Goal: Task Accomplishment & Management: Manage account settings

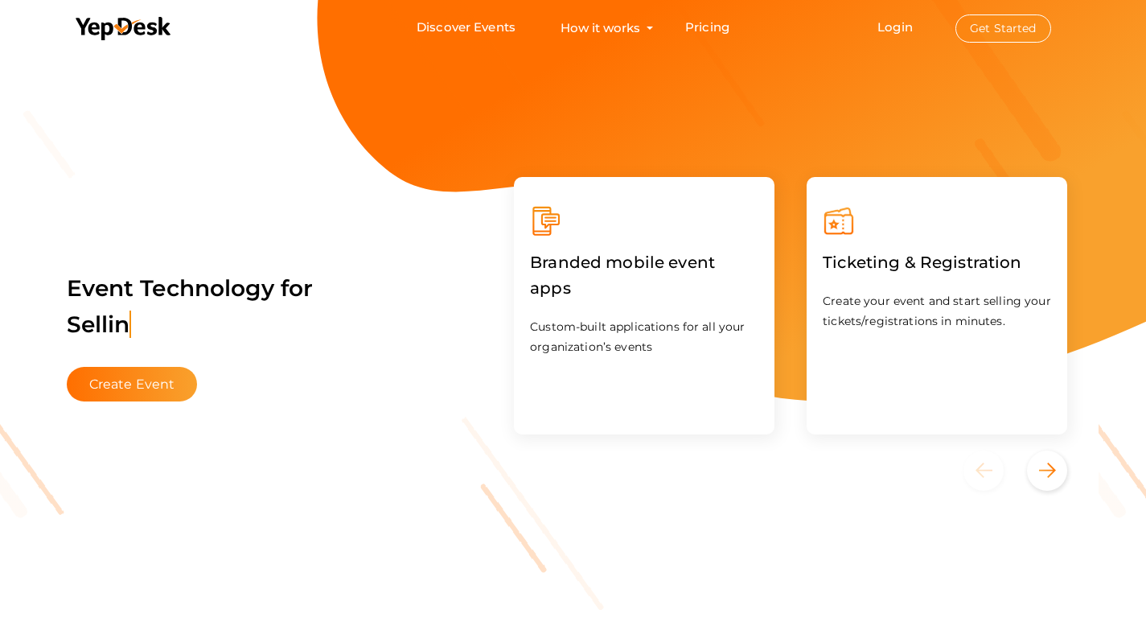
click at [977, 27] on button "Get Started" at bounding box center [1003, 28] width 96 height 28
click at [989, 32] on button "Get Started" at bounding box center [1003, 28] width 96 height 28
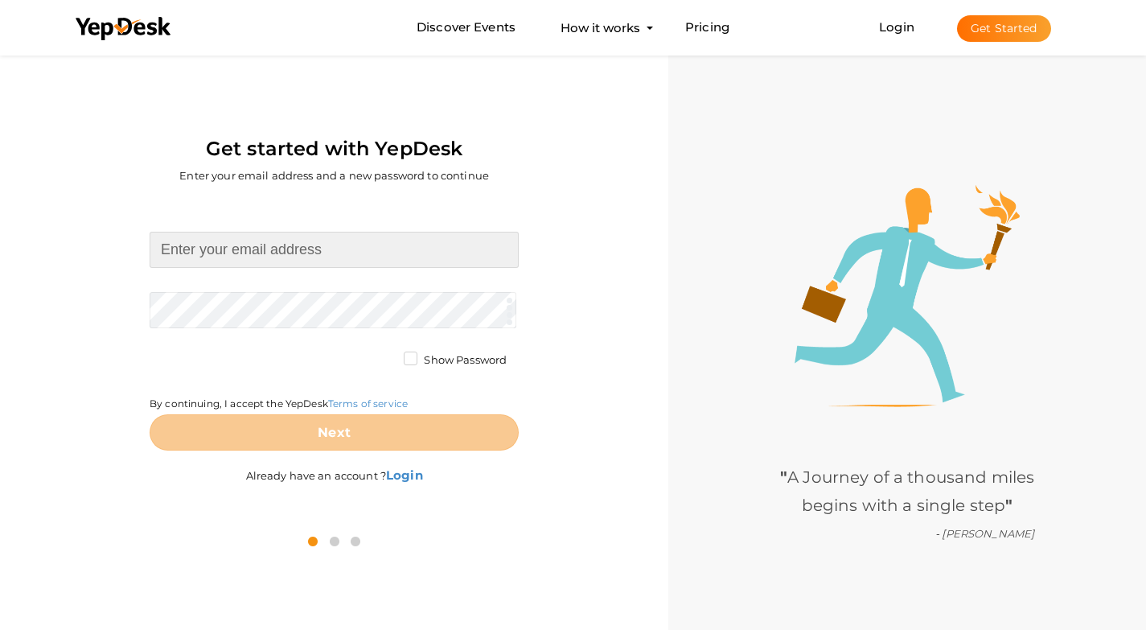
click at [297, 252] on input at bounding box center [334, 250] width 369 height 36
click at [269, 258] on input at bounding box center [334, 250] width 369 height 36
click at [277, 255] on input at bounding box center [334, 250] width 369 height 36
type input "[EMAIL_ADDRESS][DOMAIN_NAME]"
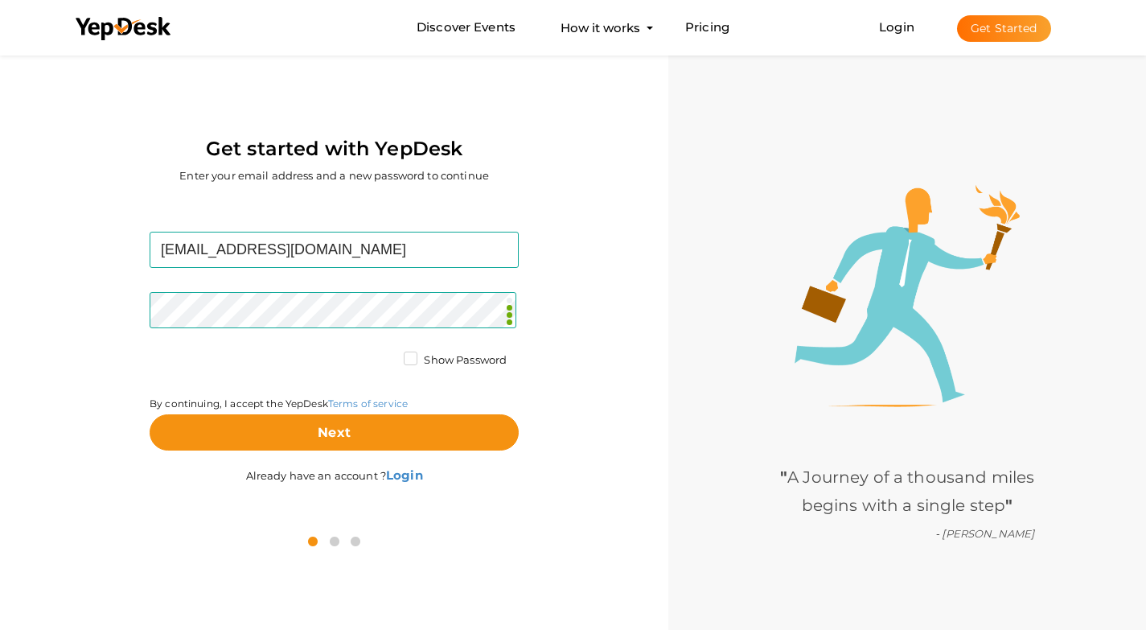
click at [406, 361] on label "Show Password" at bounding box center [455, 360] width 103 height 16
click at [388, 355] on input "Show Password" at bounding box center [388, 355] width 0 height 0
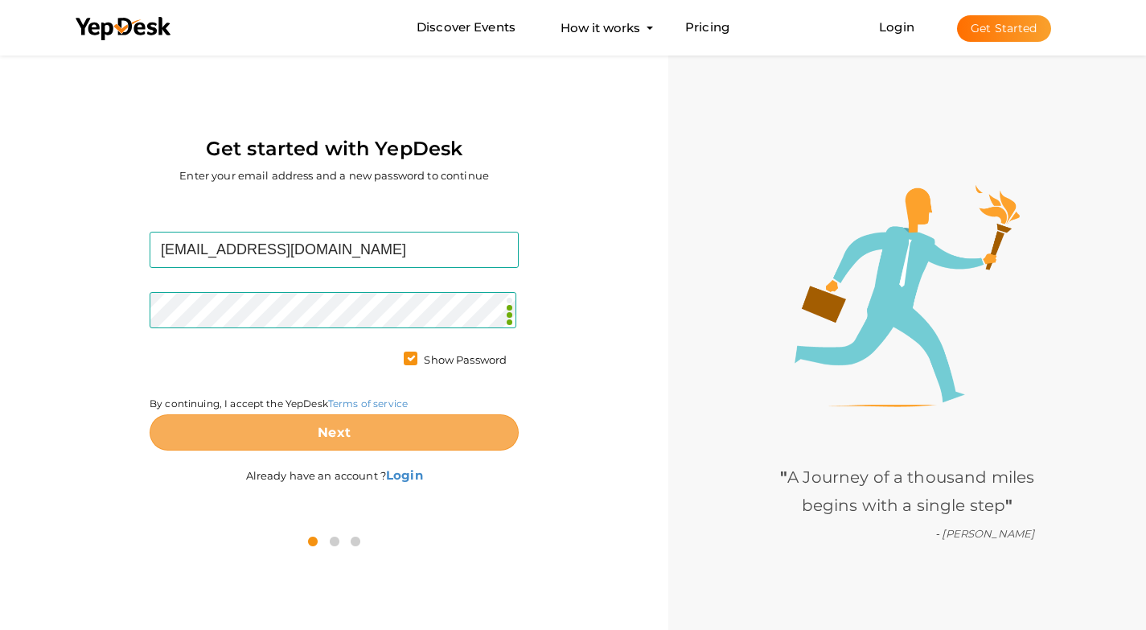
click at [387, 428] on button "Next" at bounding box center [334, 432] width 369 height 36
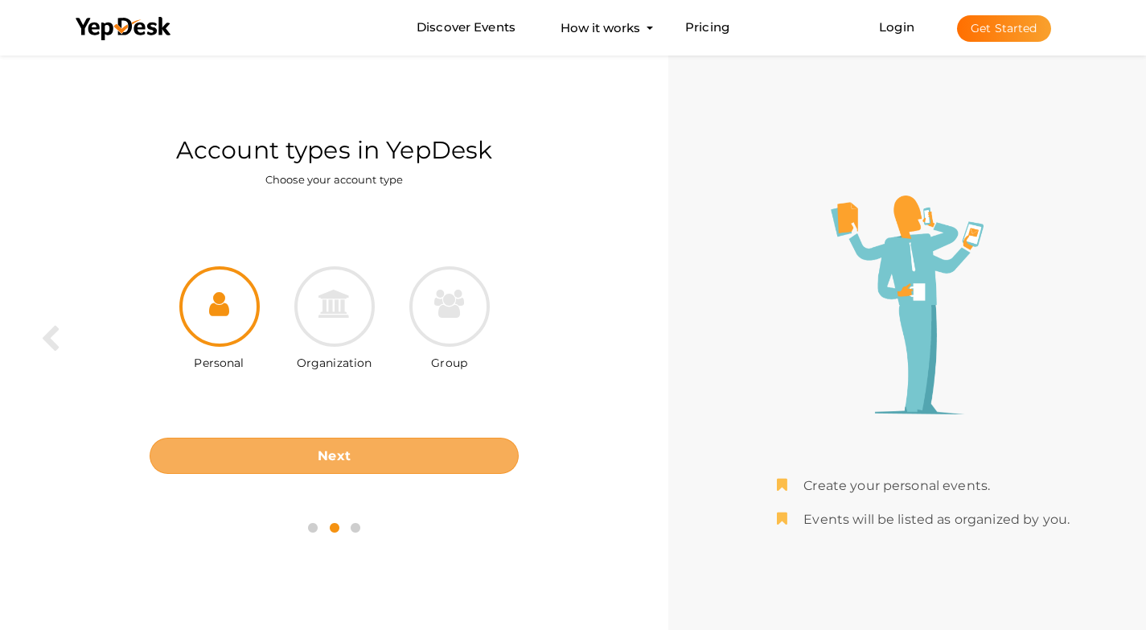
click at [331, 453] on b "Next" at bounding box center [334, 455] width 33 height 15
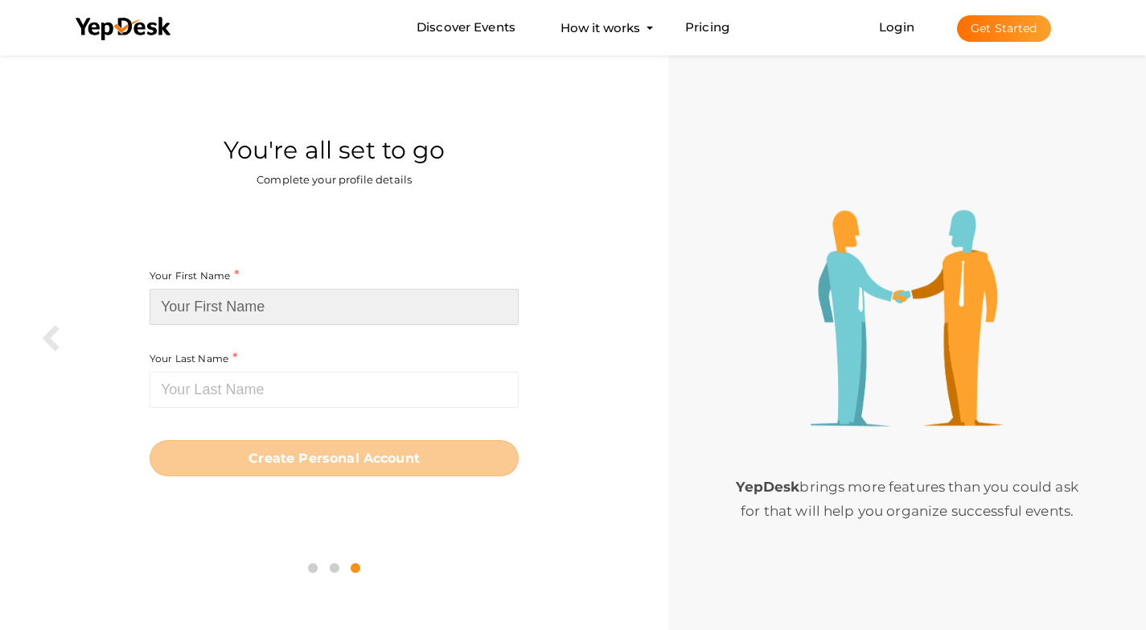
click at [300, 314] on input at bounding box center [334, 307] width 369 height 36
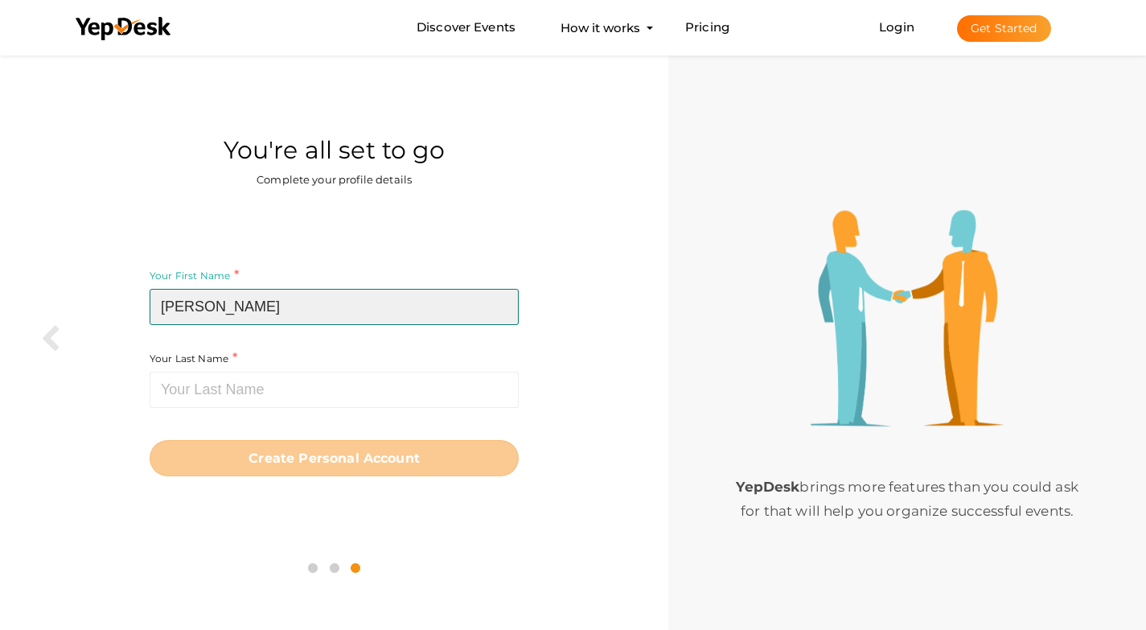
type input "Bakker"
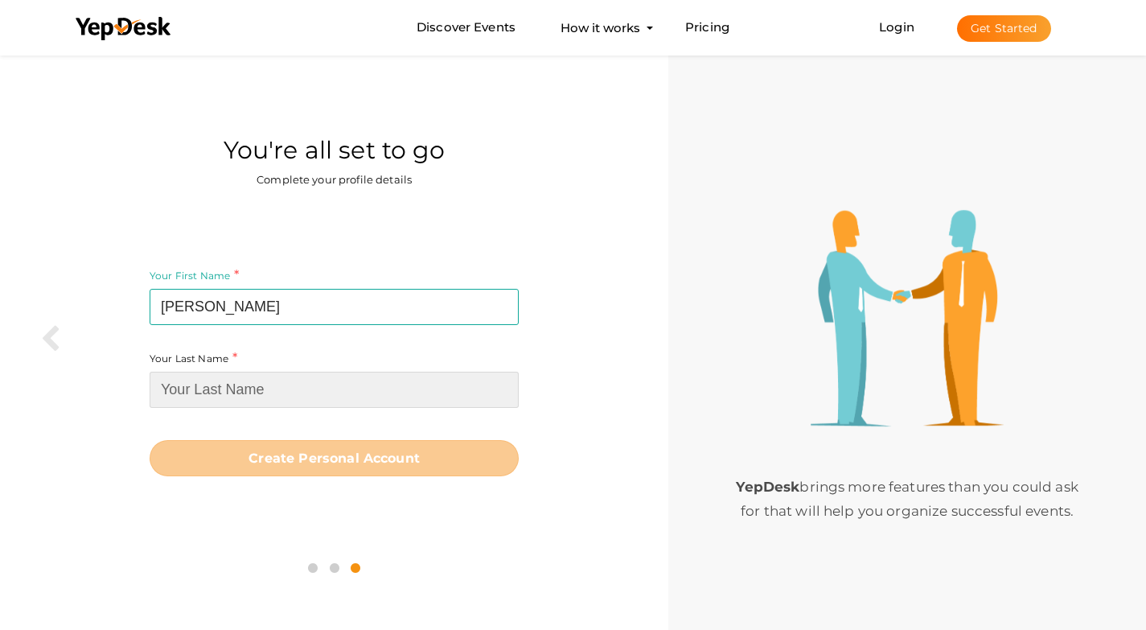
click at [290, 393] on input at bounding box center [334, 389] width 369 height 36
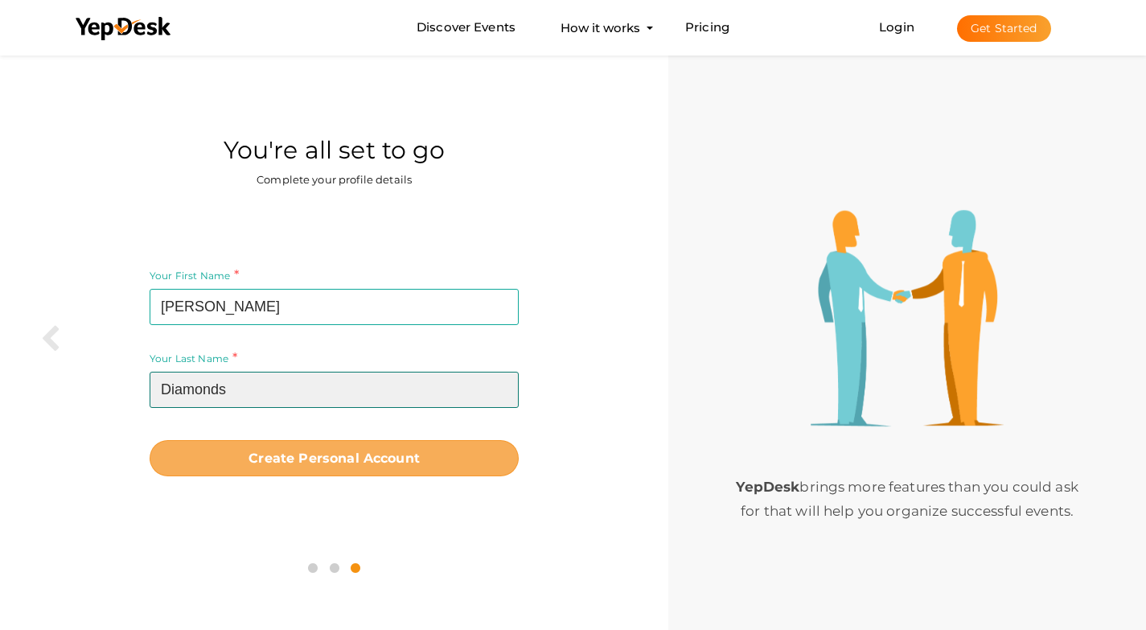
type input "Diamonds"
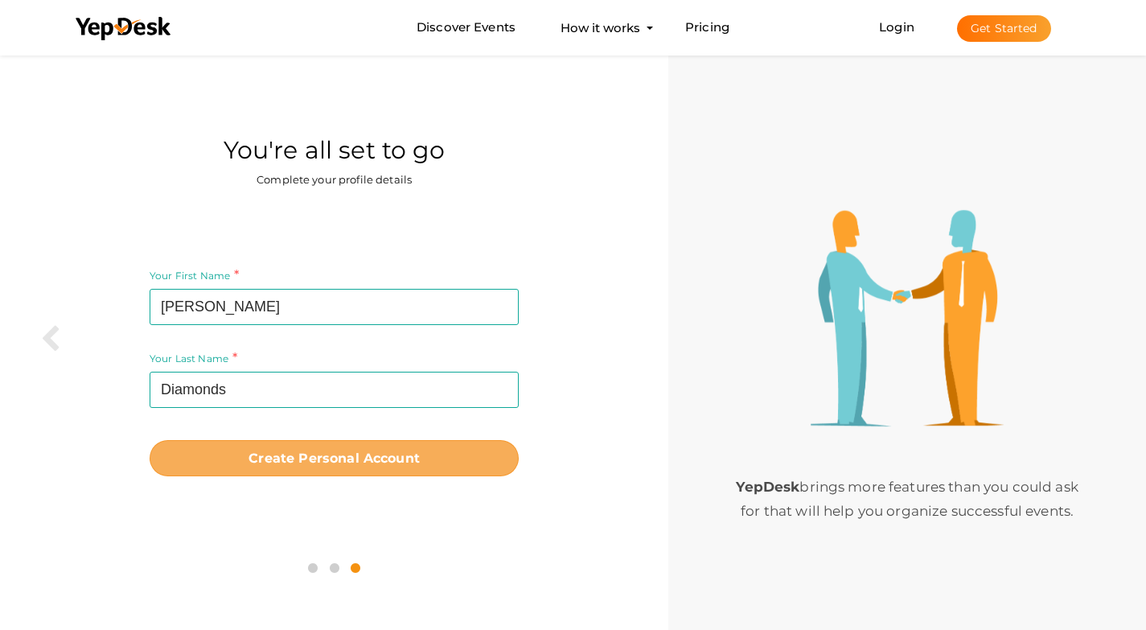
click at [304, 450] on b "Create Personal Account" at bounding box center [333, 457] width 171 height 15
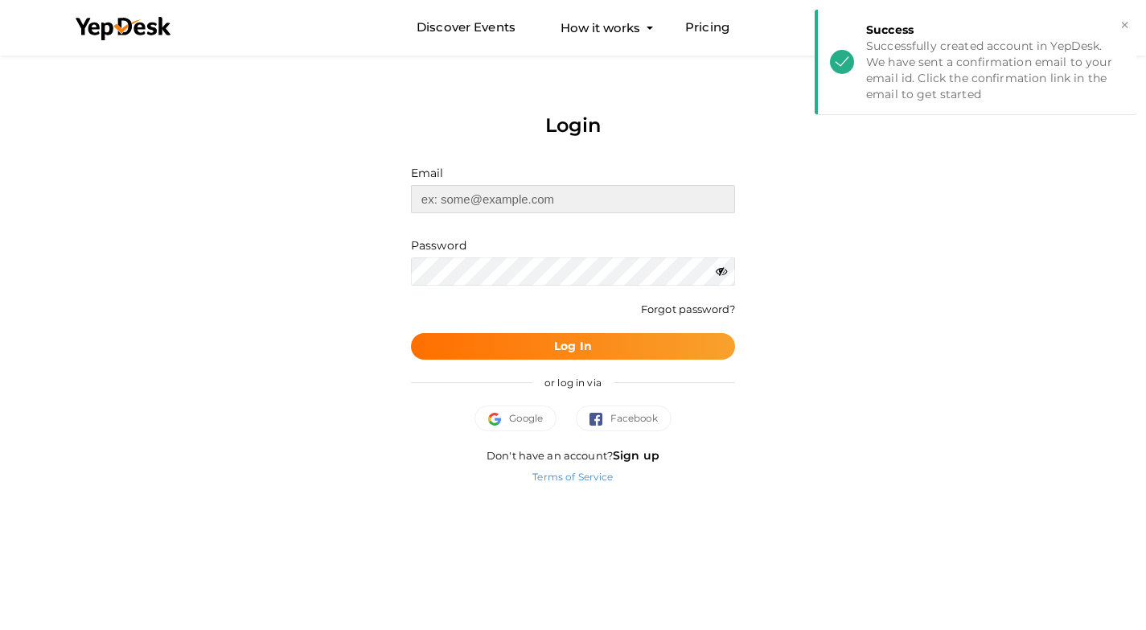
type input "[EMAIL_ADDRESS][DOMAIN_NAME]"
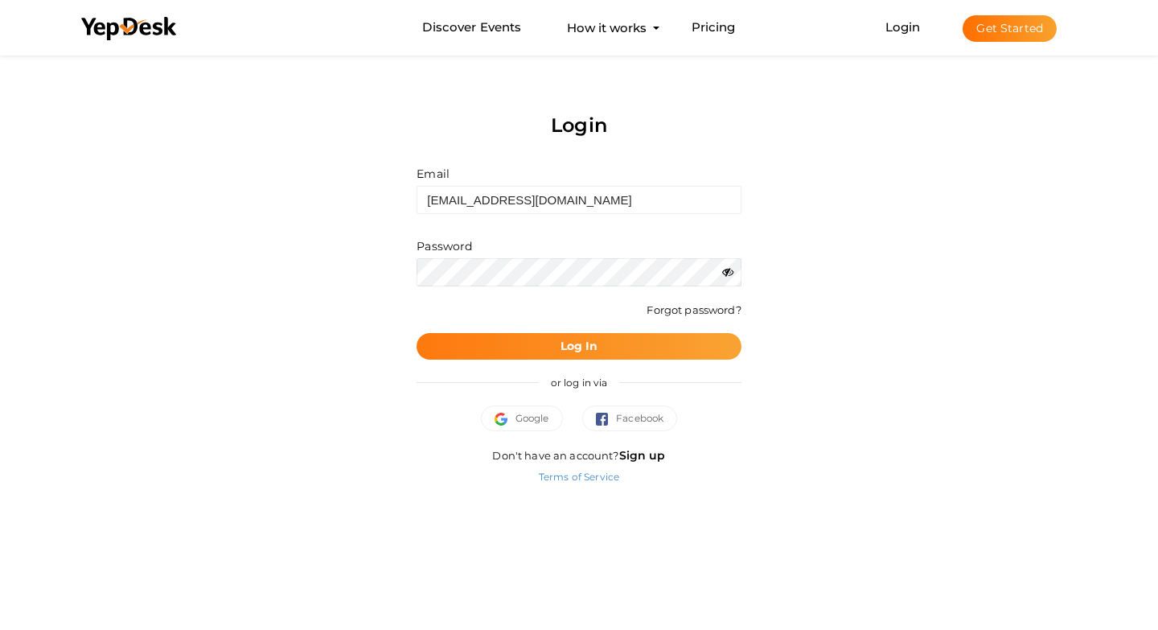
click at [578, 343] on b "Log In" at bounding box center [579, 345] width 38 height 14
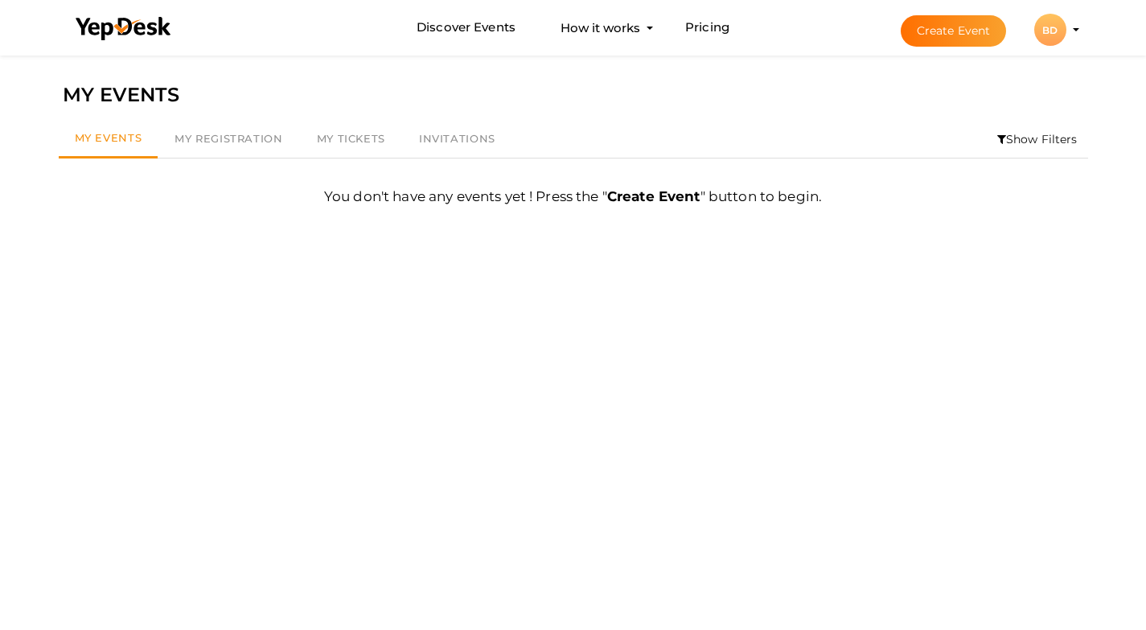
click at [1068, 27] on button "BD BD Bakker Diamonds oliverjohn2212@gmail.com Personal Profile My Events Admin…" at bounding box center [1050, 30] width 42 height 34
click at [1066, 30] on profile-pic "BD" at bounding box center [1050, 30] width 32 height 12
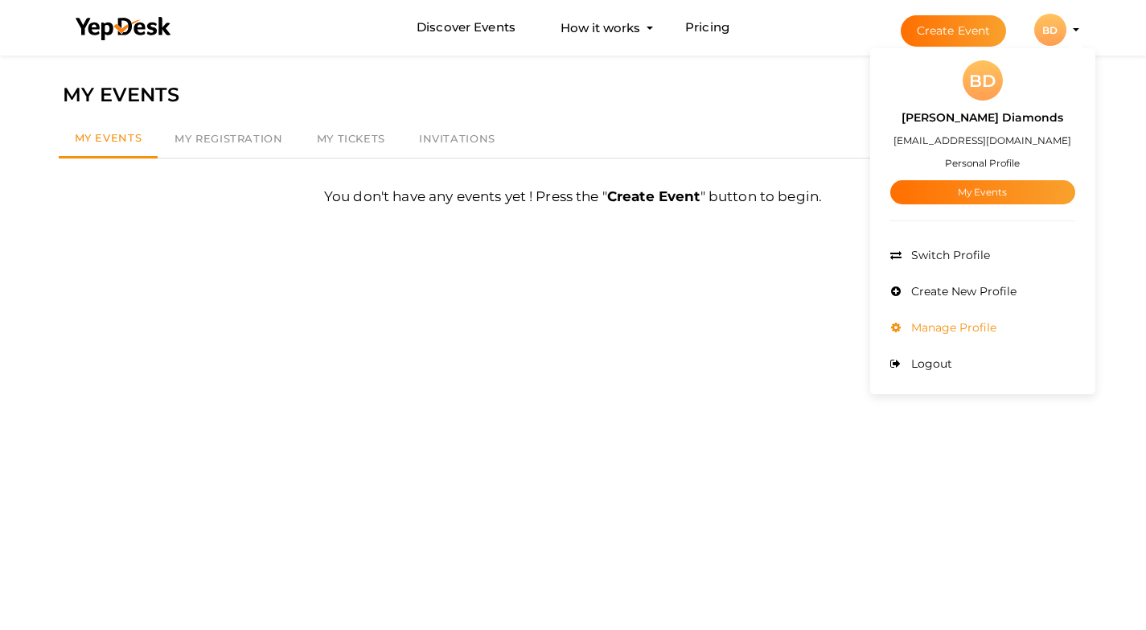
click at [947, 325] on span "Manage Profile" at bounding box center [951, 327] width 89 height 14
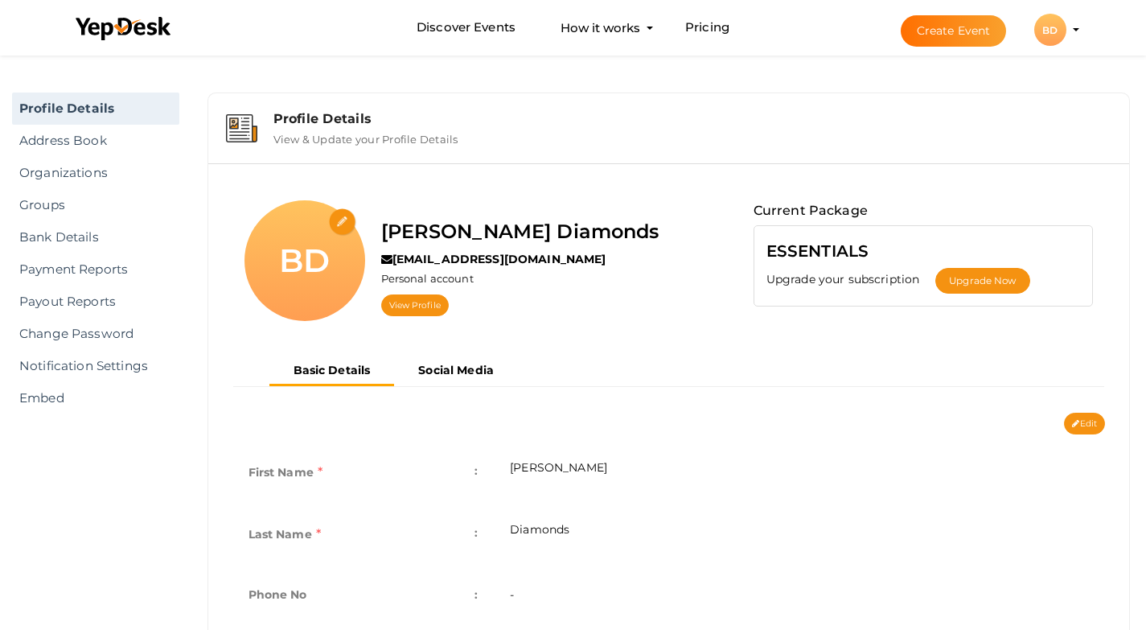
click at [348, 213] on input "file" at bounding box center [343, 222] width 28 height 28
type input "C:\fakepath\bakker diamonds 300px.jpg"
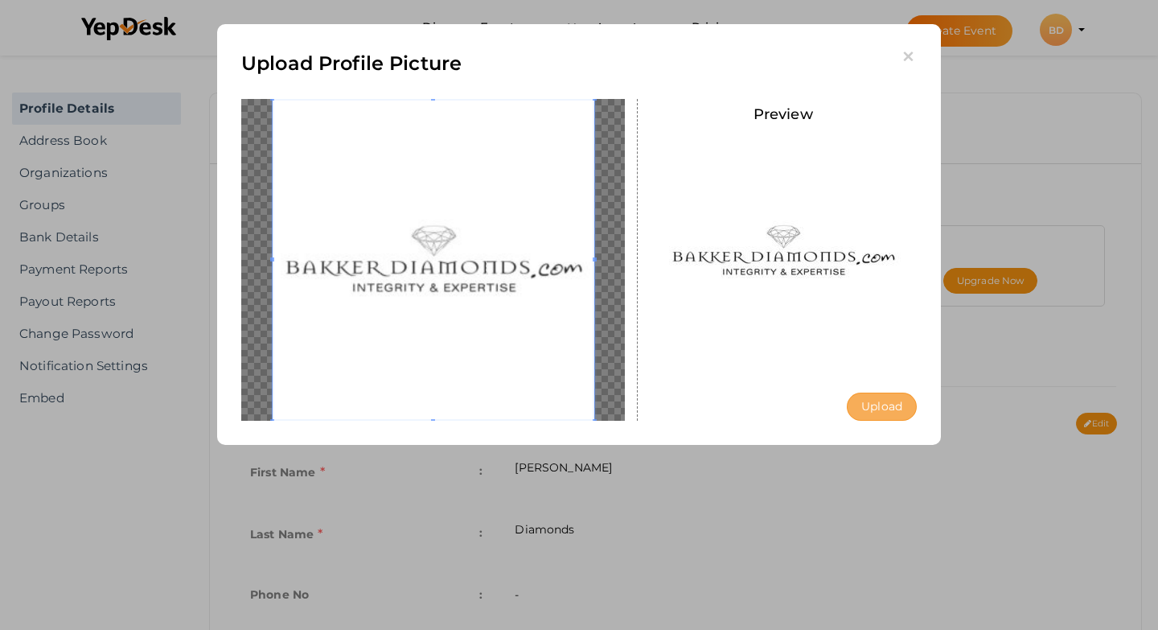
click at [877, 407] on button "Upload" at bounding box center [882, 406] width 70 height 28
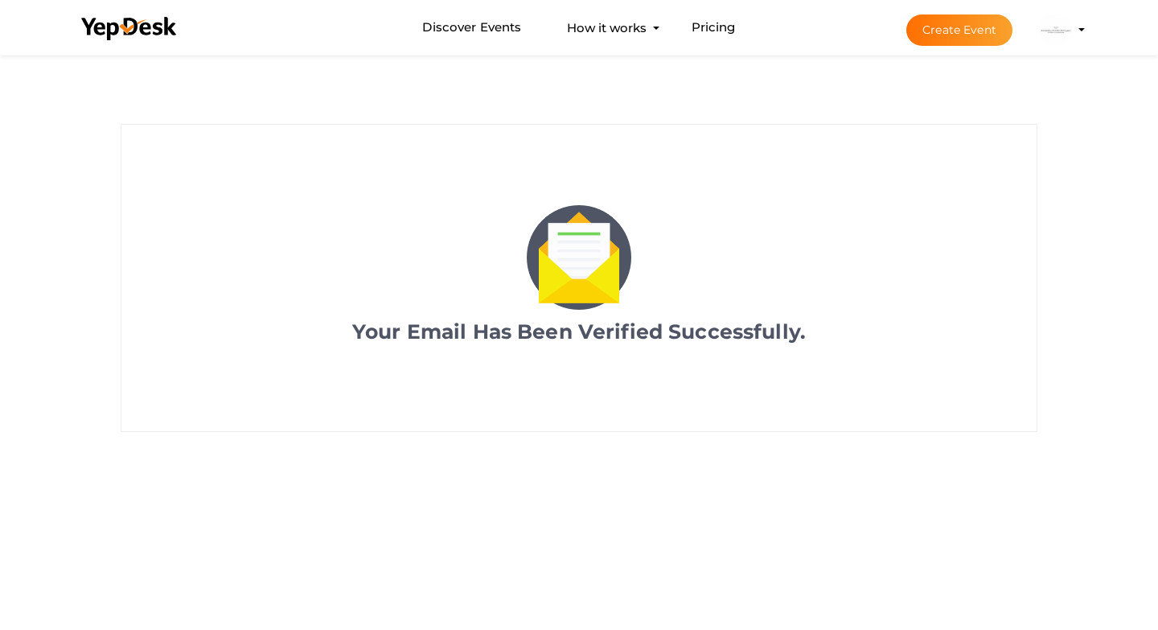
click at [1055, 30] on img at bounding box center [1056, 30] width 32 height 32
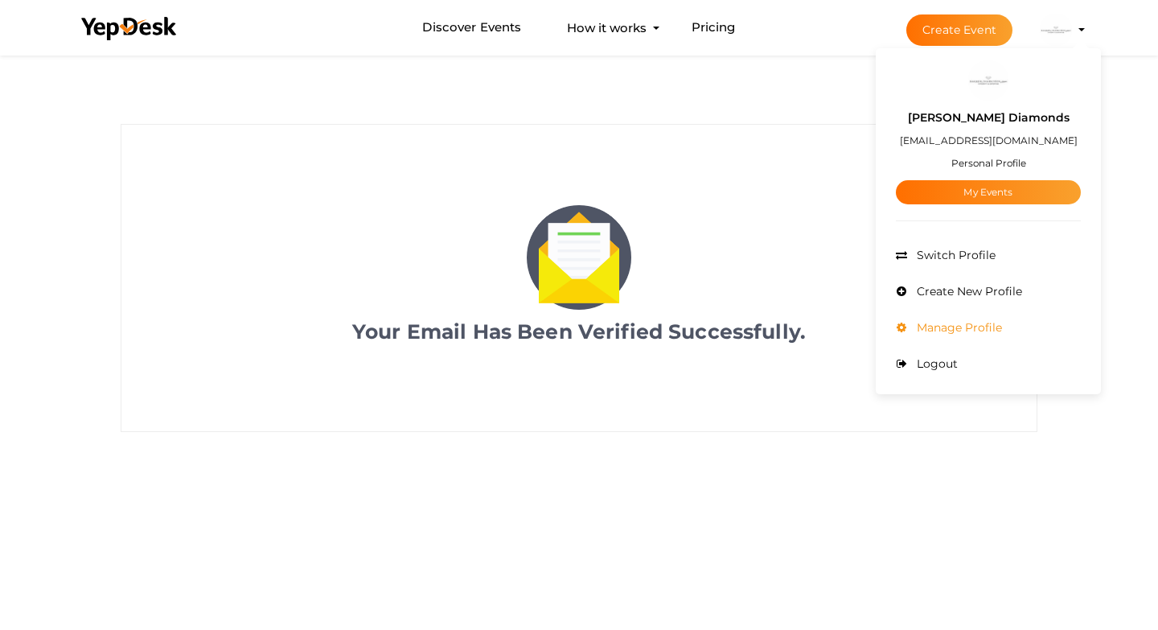
click at [953, 330] on span "Manage Profile" at bounding box center [957, 327] width 89 height 14
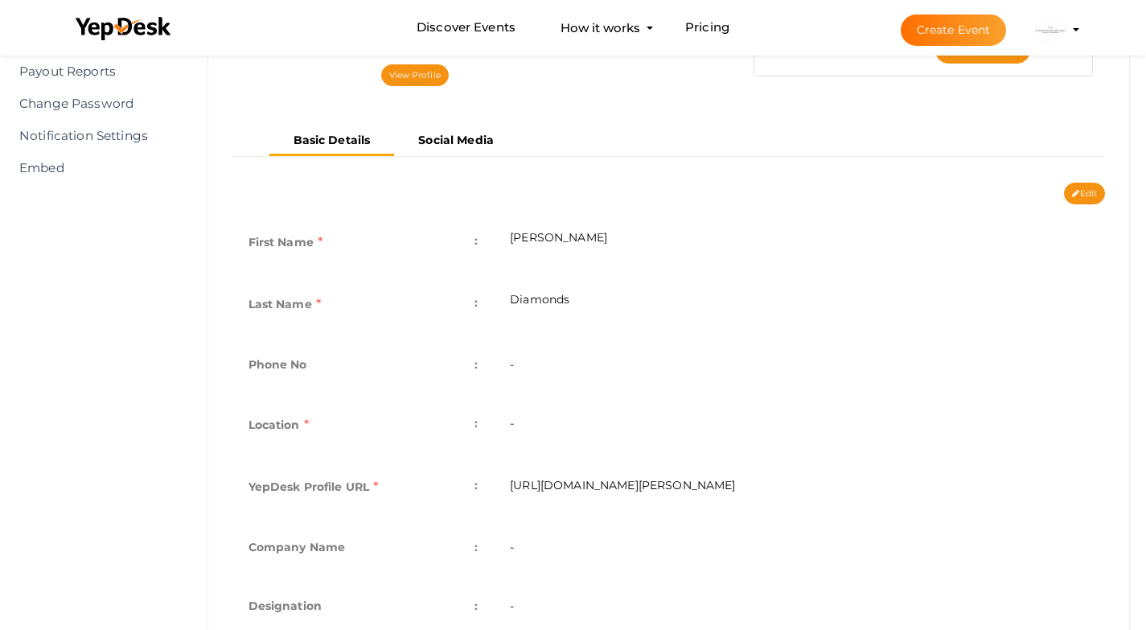
scroll to position [197, 0]
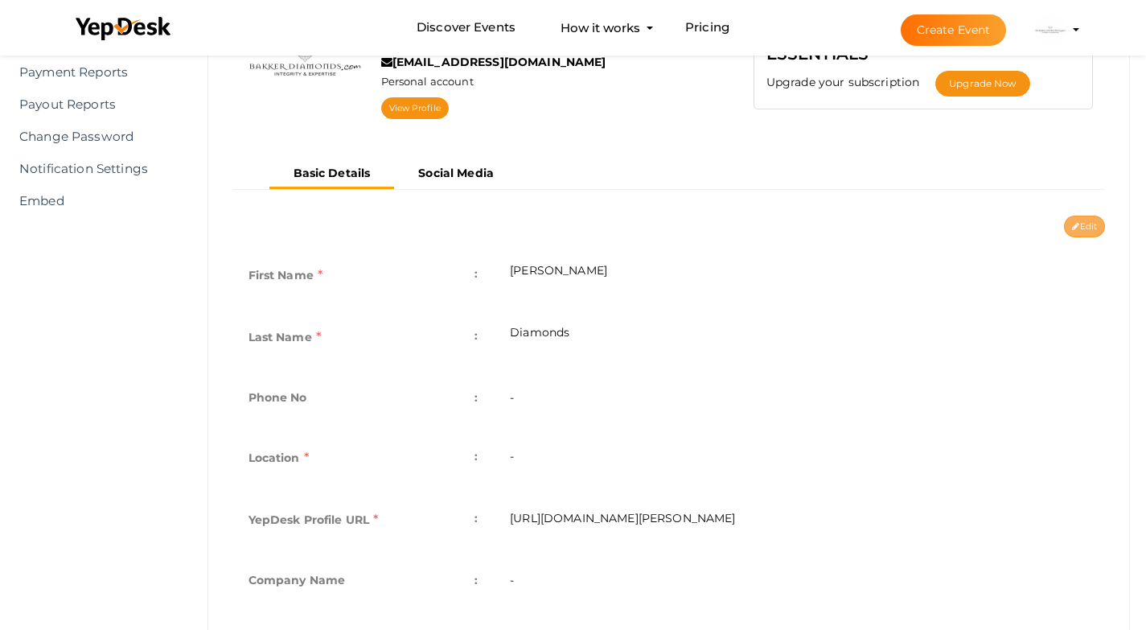
click at [1082, 226] on button "Edit" at bounding box center [1084, 226] width 41 height 22
type input "[PERSON_NAME]"
type input "Diamonds"
type input "[PERSON_NAME]-diamonds"
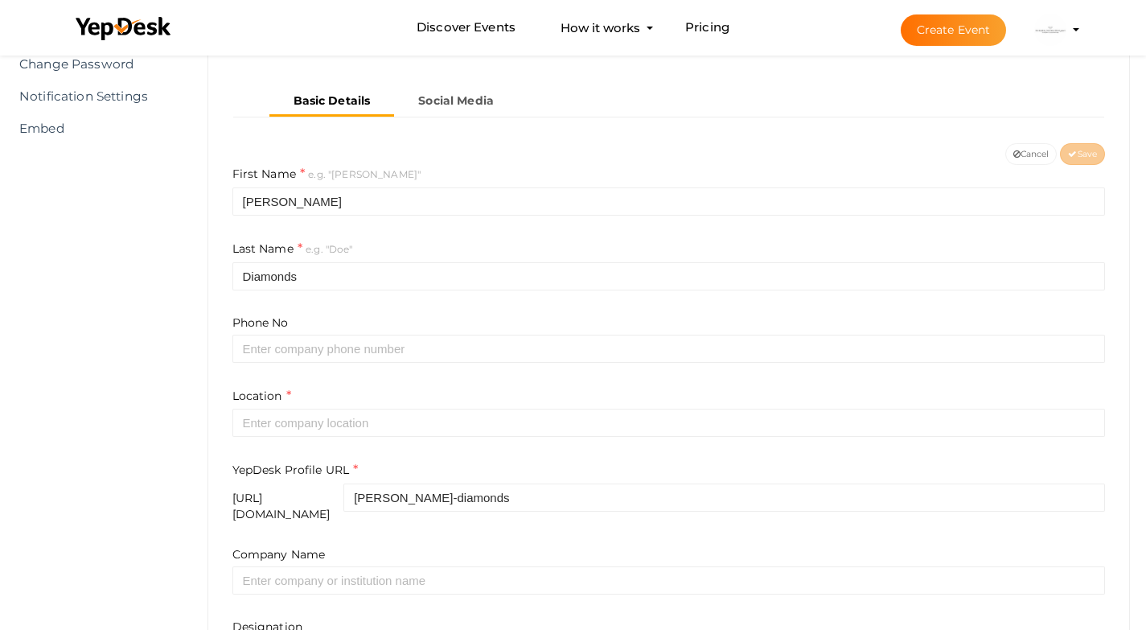
scroll to position [277, 0]
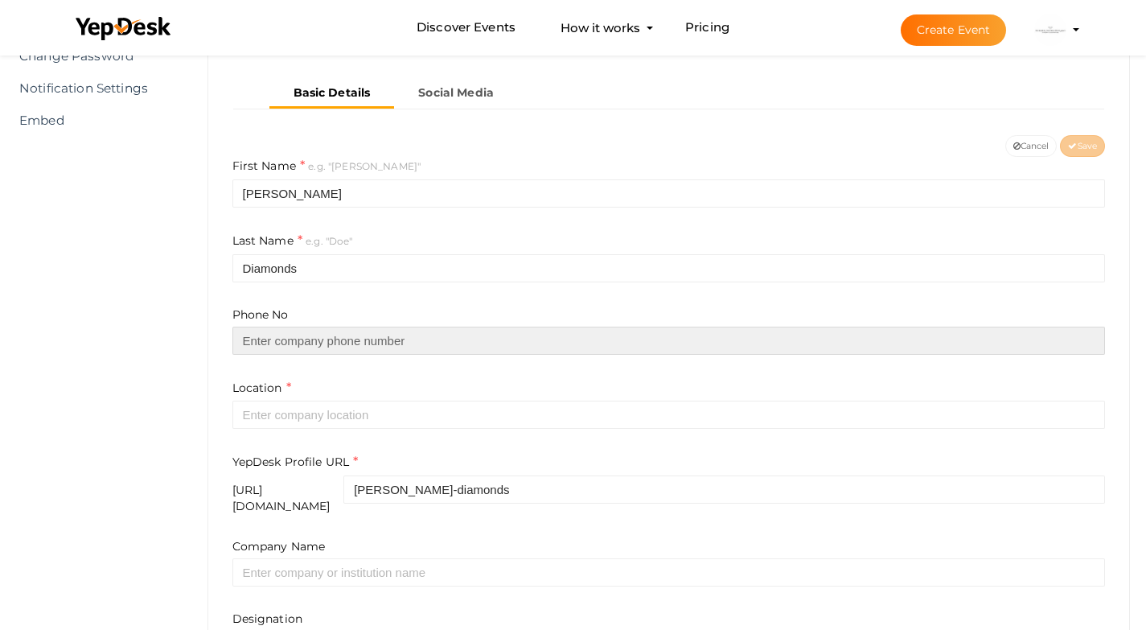
click at [373, 345] on input "text" at bounding box center [668, 340] width 873 height 28
paste input "07 3252 4455"
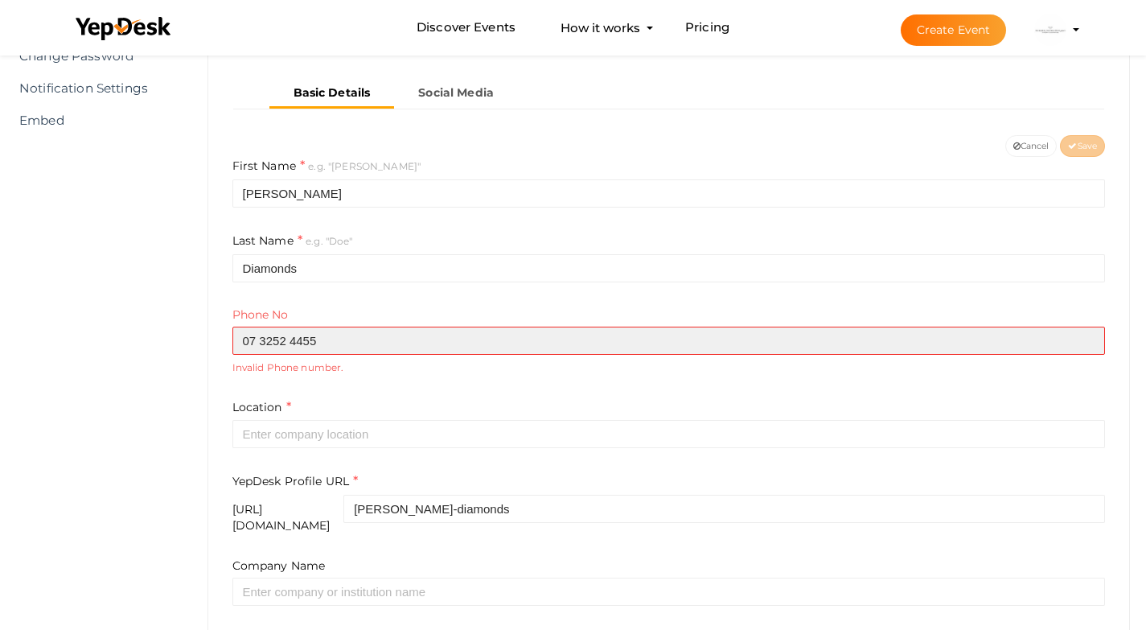
click at [263, 344] on input "07 3252 4455" at bounding box center [668, 340] width 873 height 28
click at [260, 342] on input "07 3252 4455" at bounding box center [668, 340] width 873 height 28
click at [287, 342] on input "073252 4455" at bounding box center [668, 340] width 873 height 28
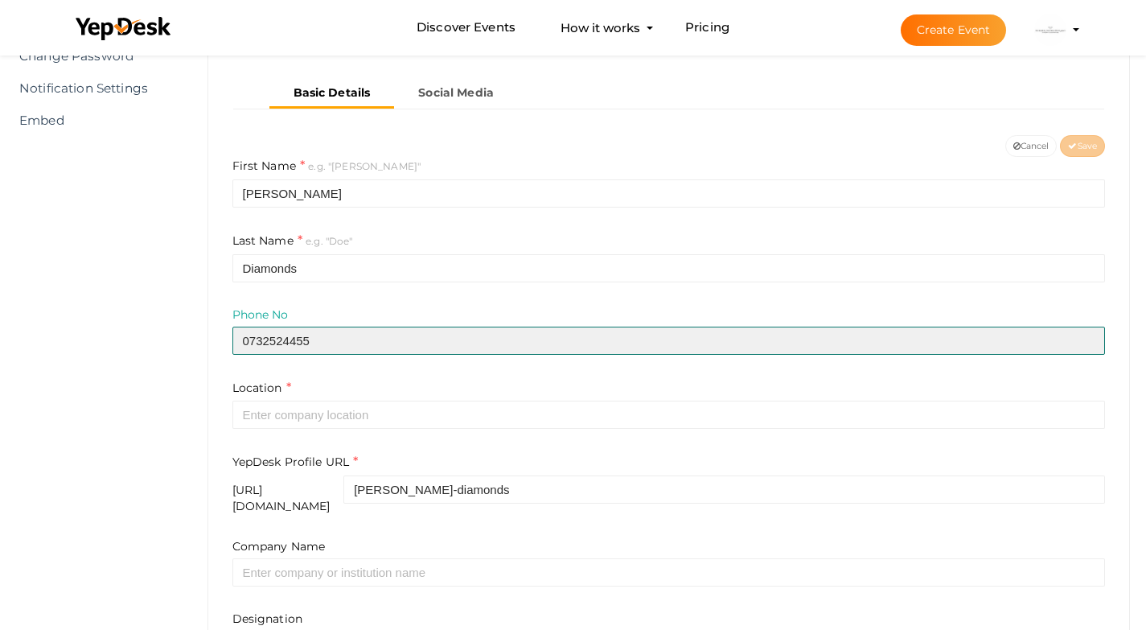
type input "0732524455"
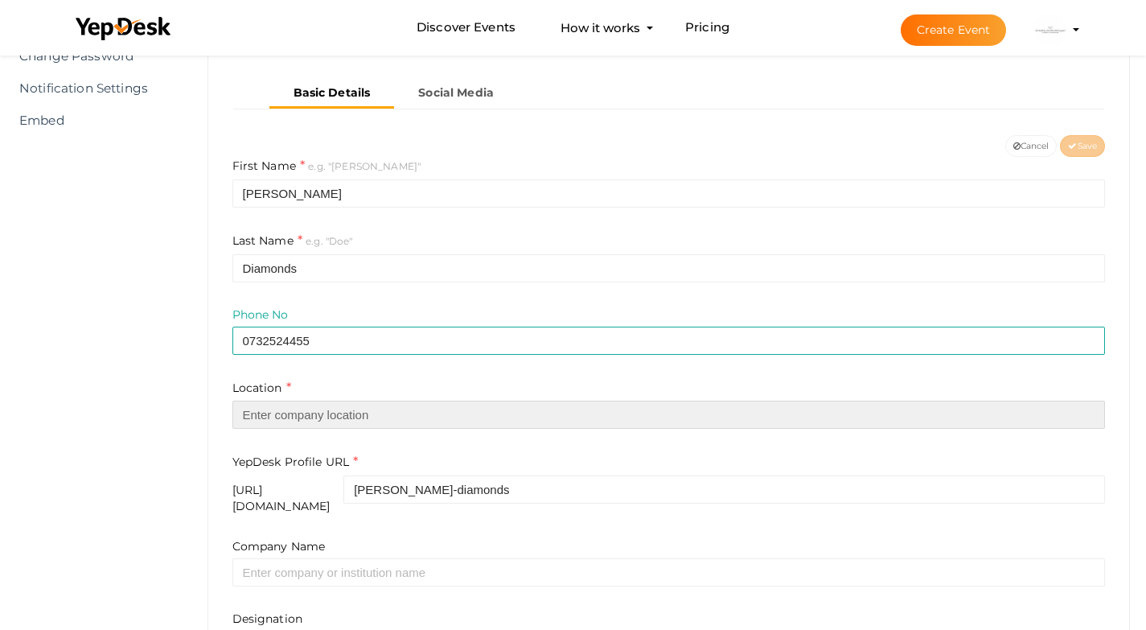
click at [324, 412] on input "text" at bounding box center [668, 414] width 873 height 28
paste input "Unit 8, 915 Ann Street, Fortitude Valley"
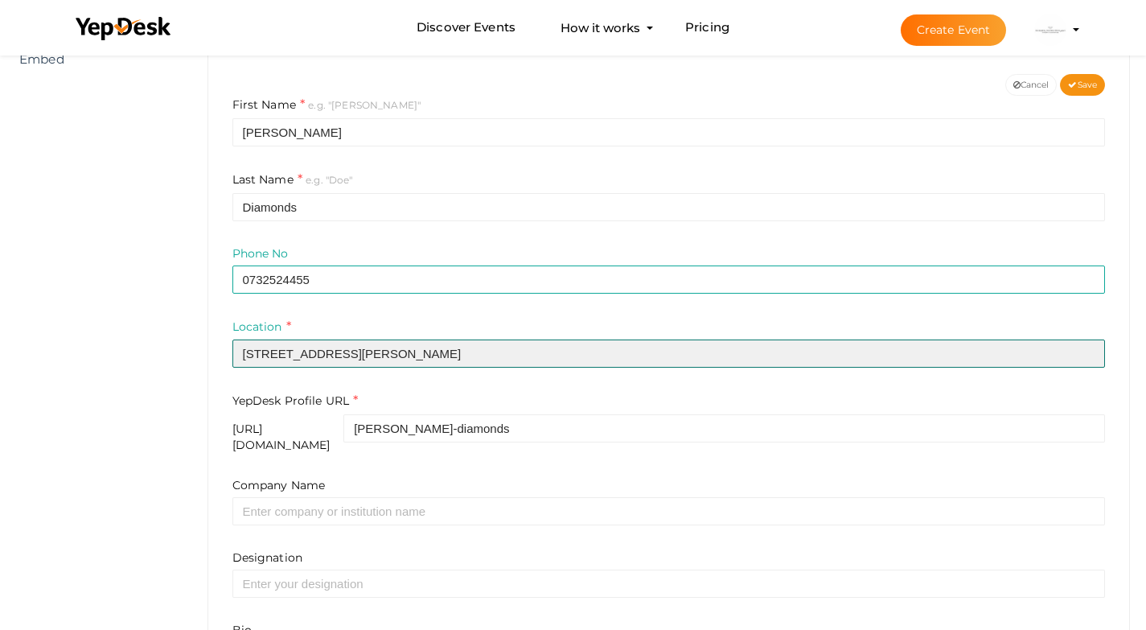
scroll to position [438, 0]
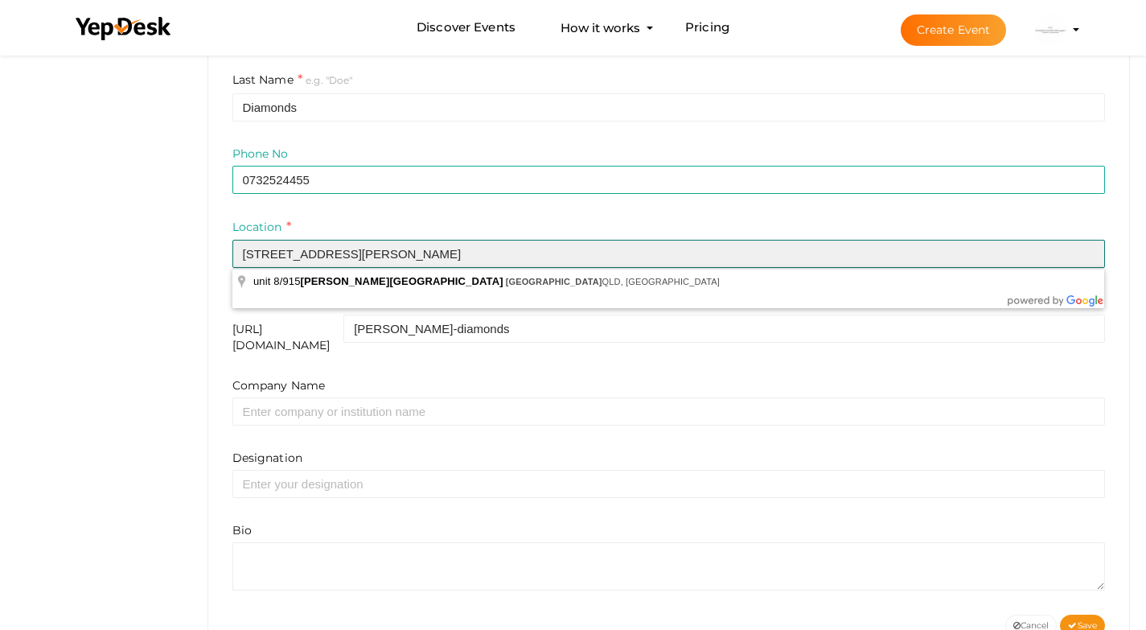
type input "Unit 8, 915 Ann Street, Fortitude Valley"
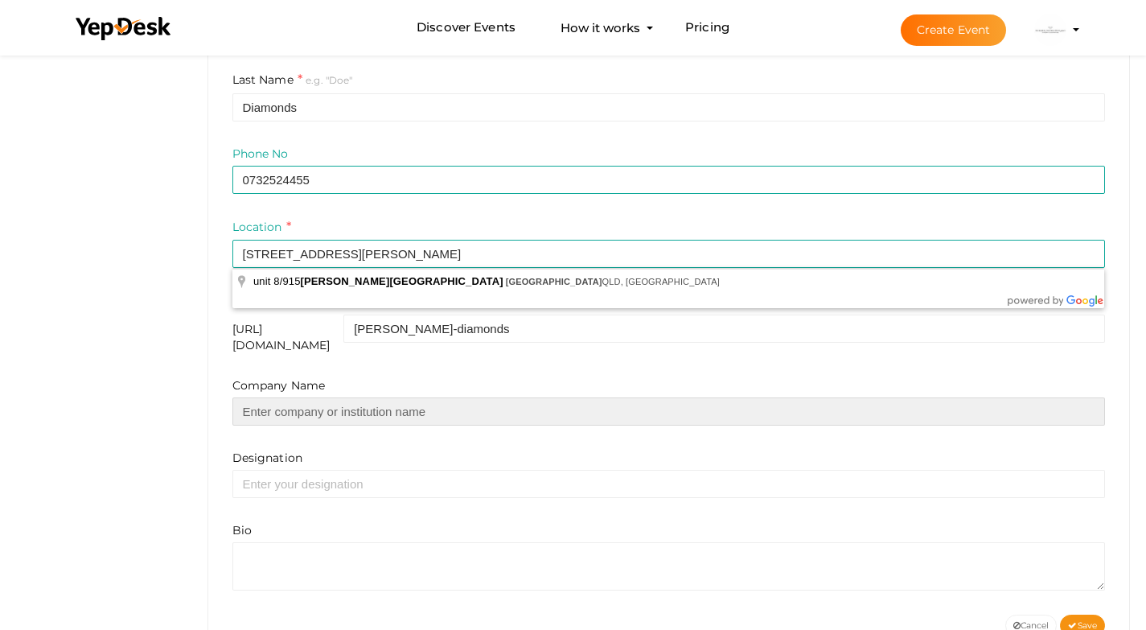
click at [378, 405] on input "text" at bounding box center [668, 411] width 873 height 28
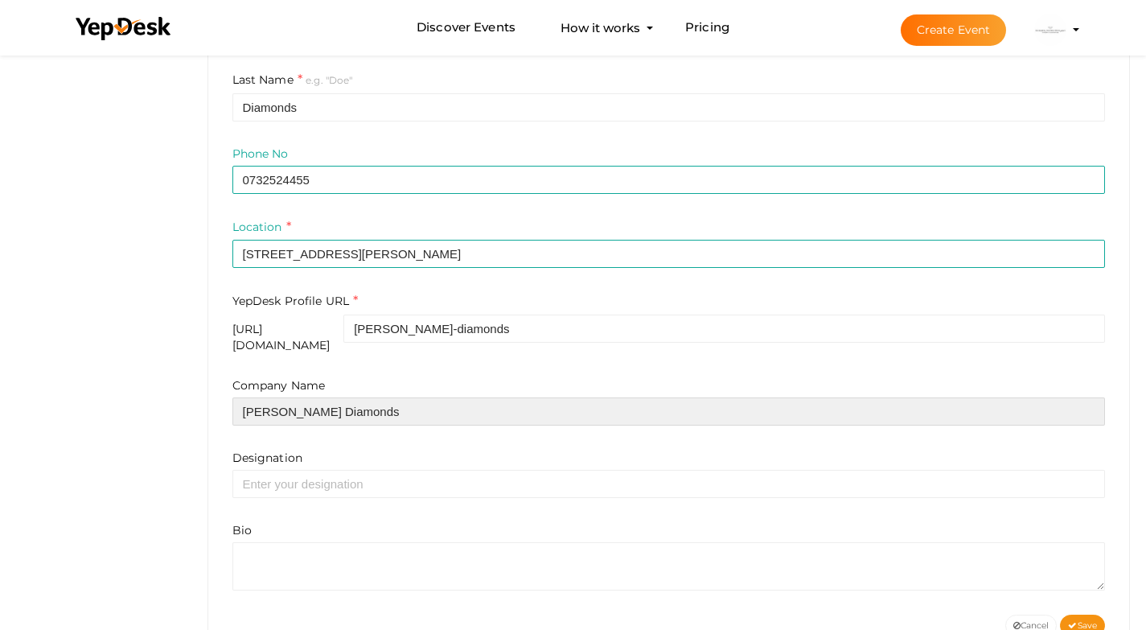
type input "[PERSON_NAME] Diamonds"
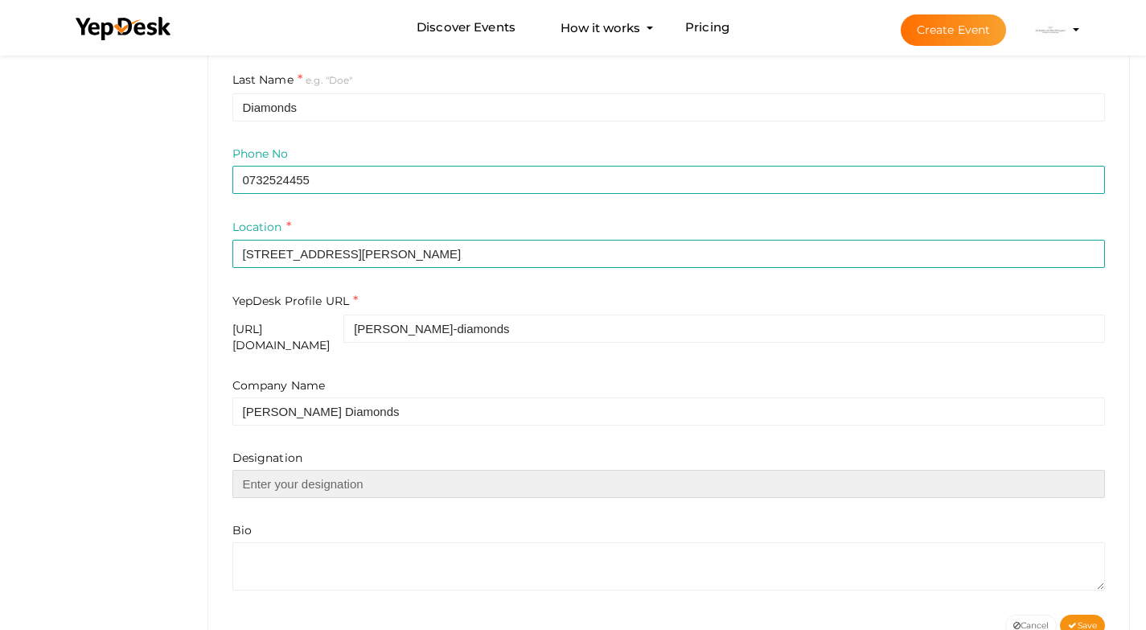
click at [360, 472] on input "text" at bounding box center [668, 484] width 873 height 28
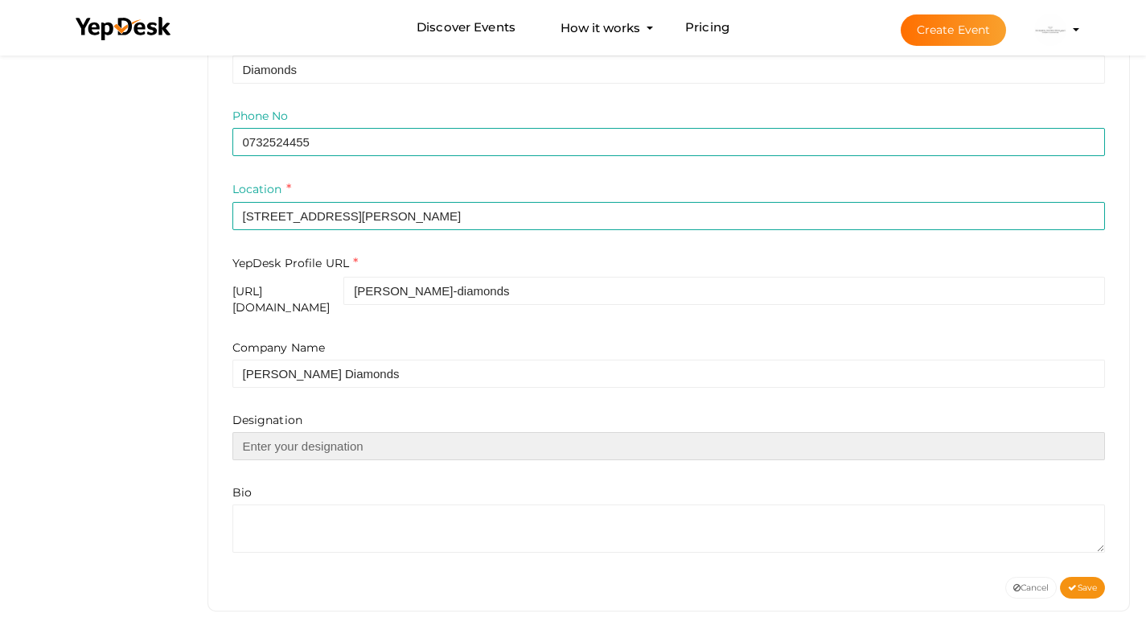
scroll to position [479, 0]
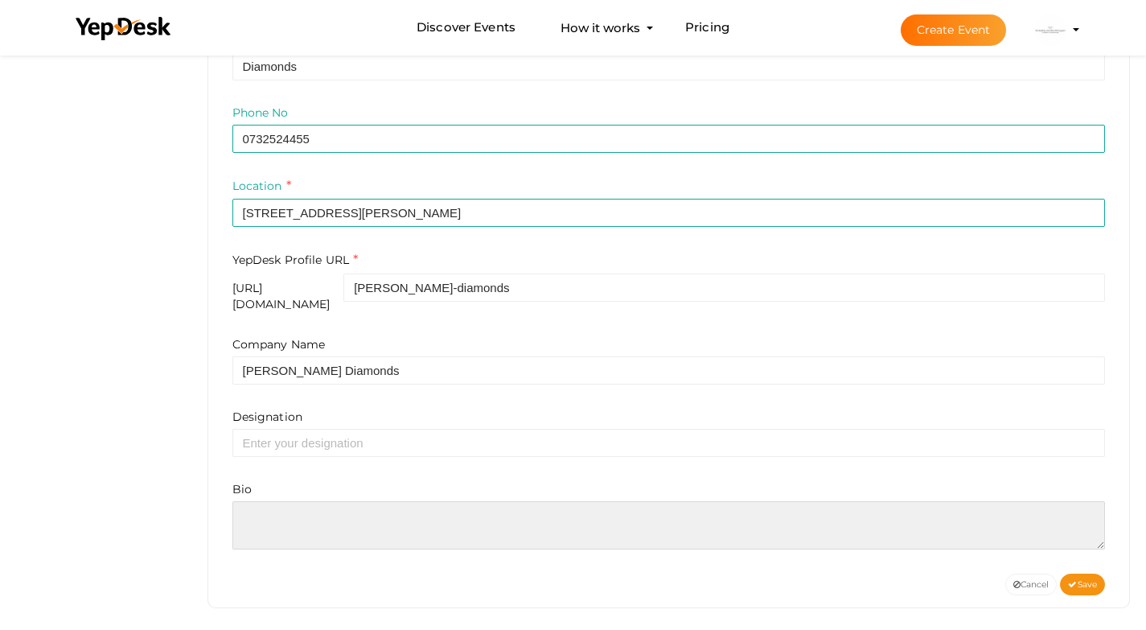
click at [313, 511] on textarea at bounding box center [668, 525] width 873 height 48
paste textarea "Bakker Diamonds specializes in high-quality diamonds and custom-made engagement…"
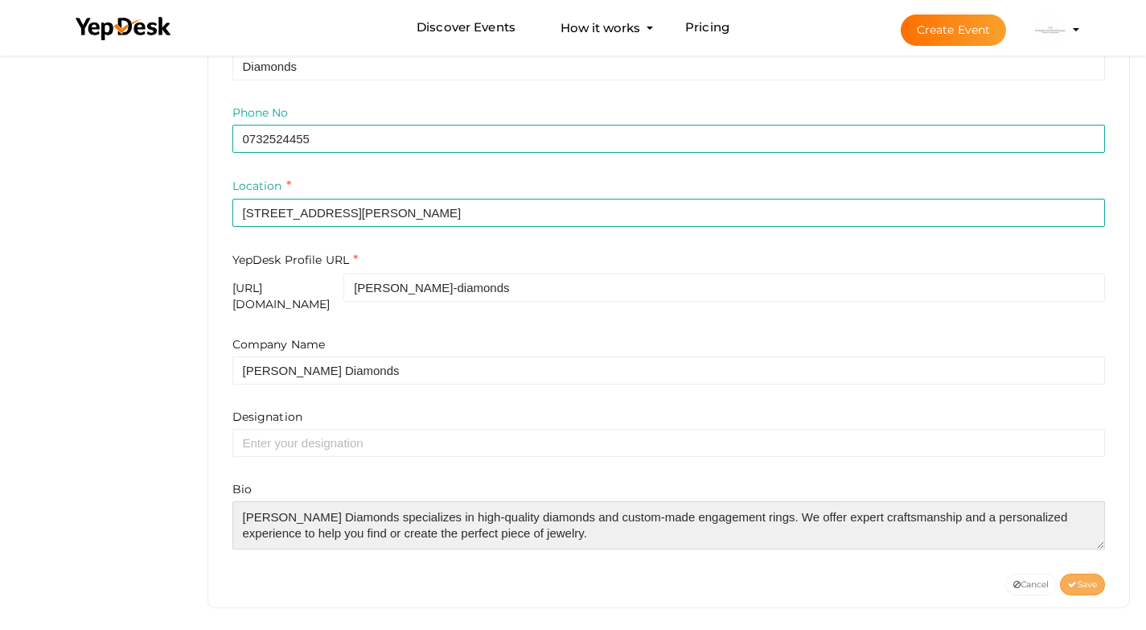
type textarea "[PERSON_NAME] Diamonds specializes in high-quality diamonds and custom-made eng…"
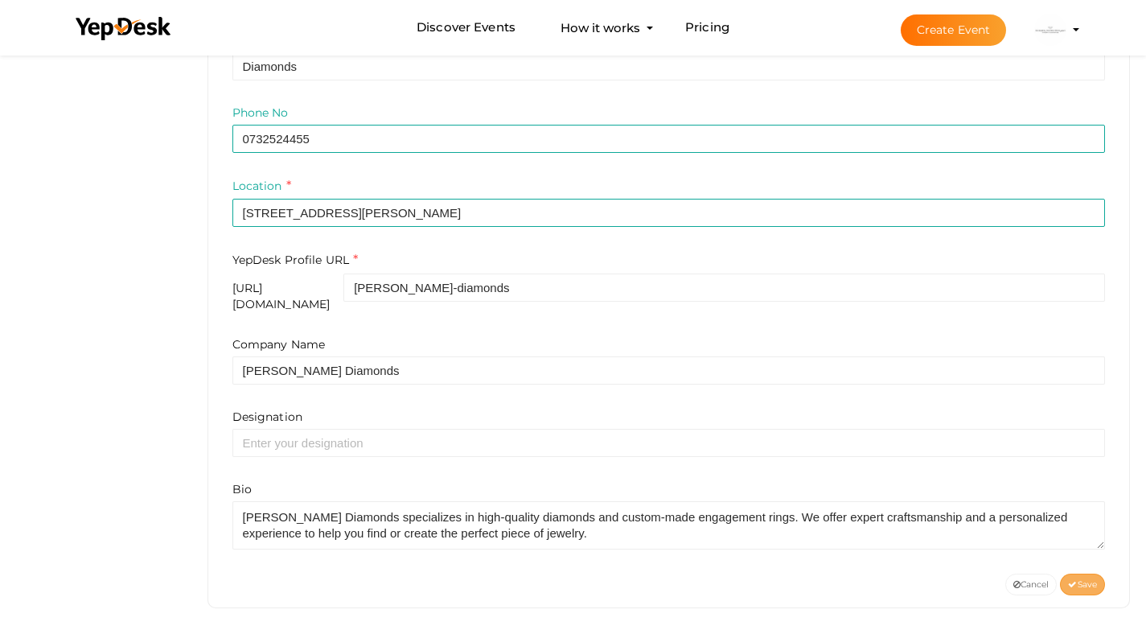
click at [1076, 579] on span "Save" at bounding box center [1082, 584] width 29 height 10
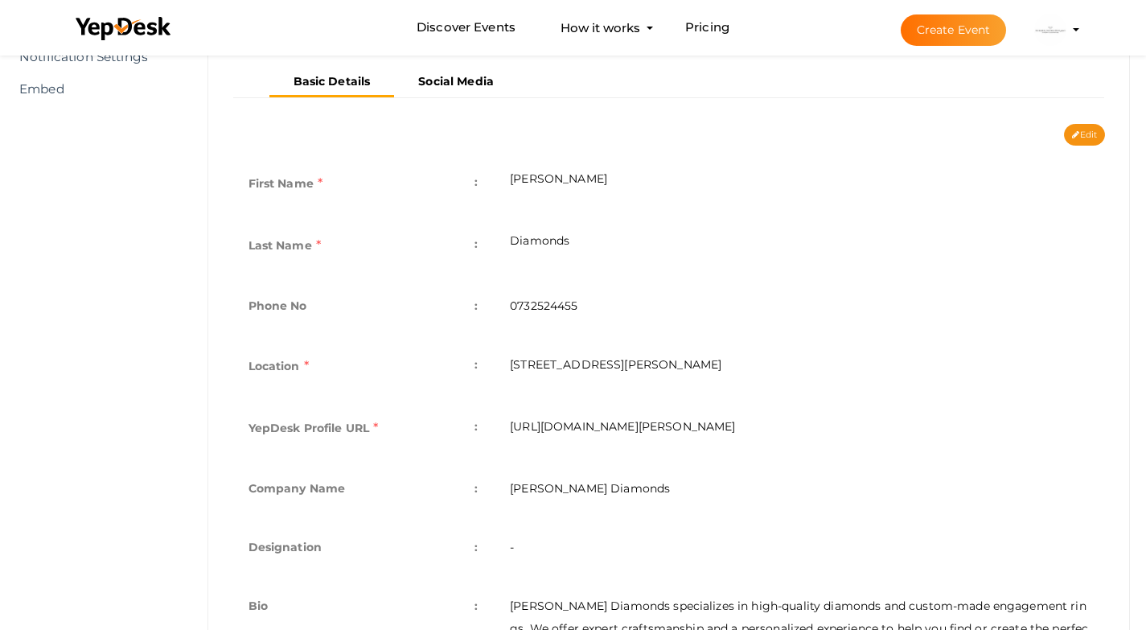
scroll to position [258, 0]
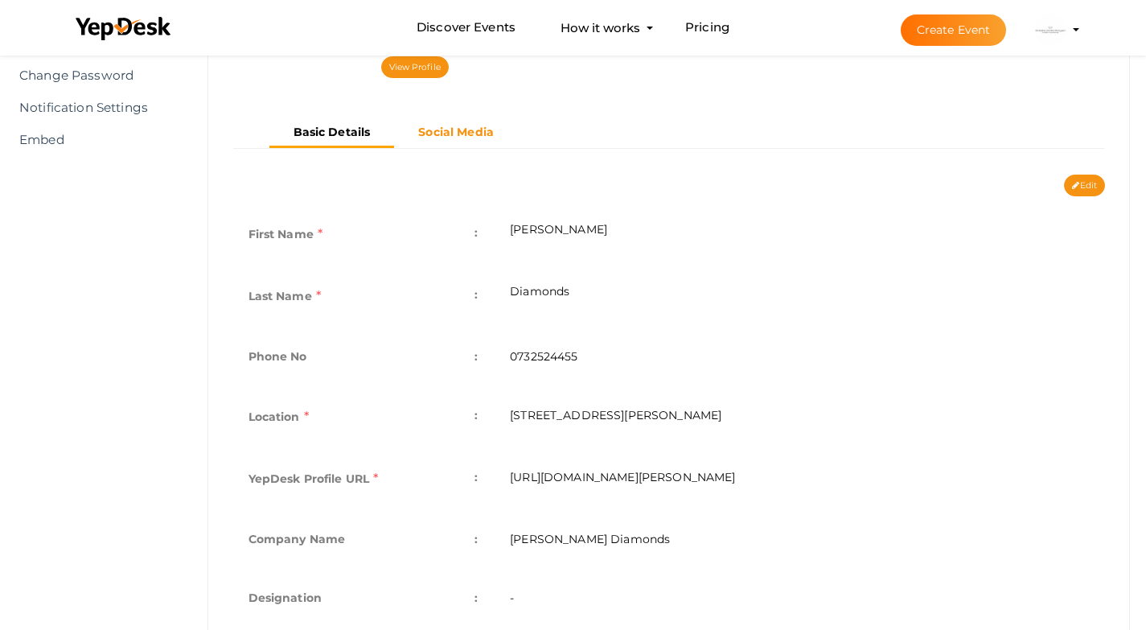
click at [474, 126] on b "Social Media" at bounding box center [456, 132] width 76 height 14
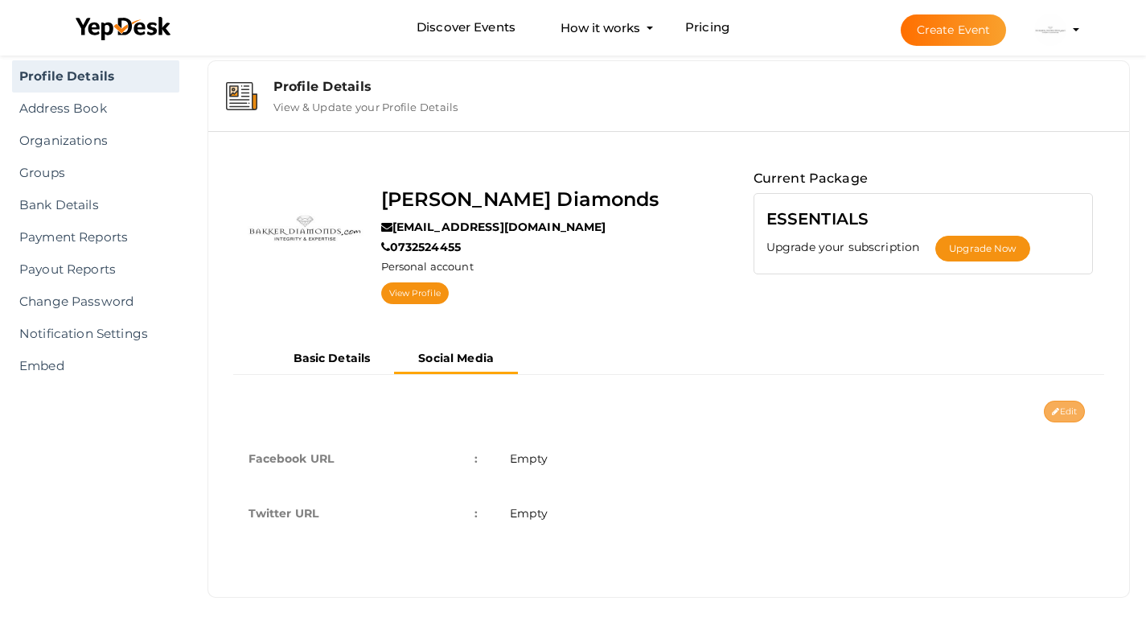
click at [1068, 411] on button "Edit" at bounding box center [1064, 411] width 41 height 22
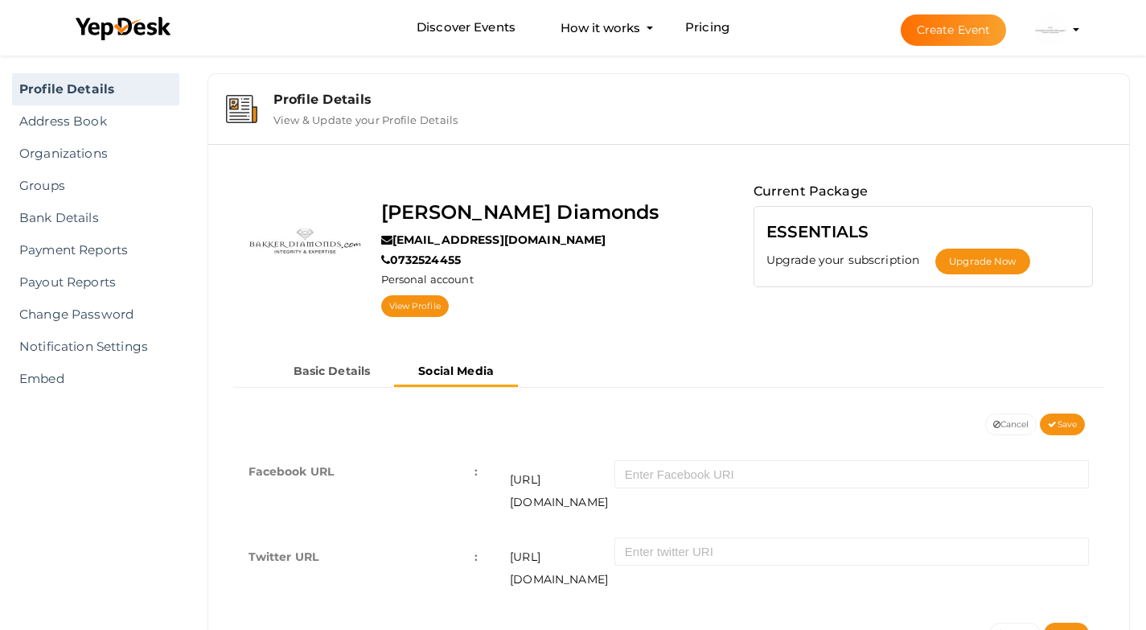
scroll to position [0, 0]
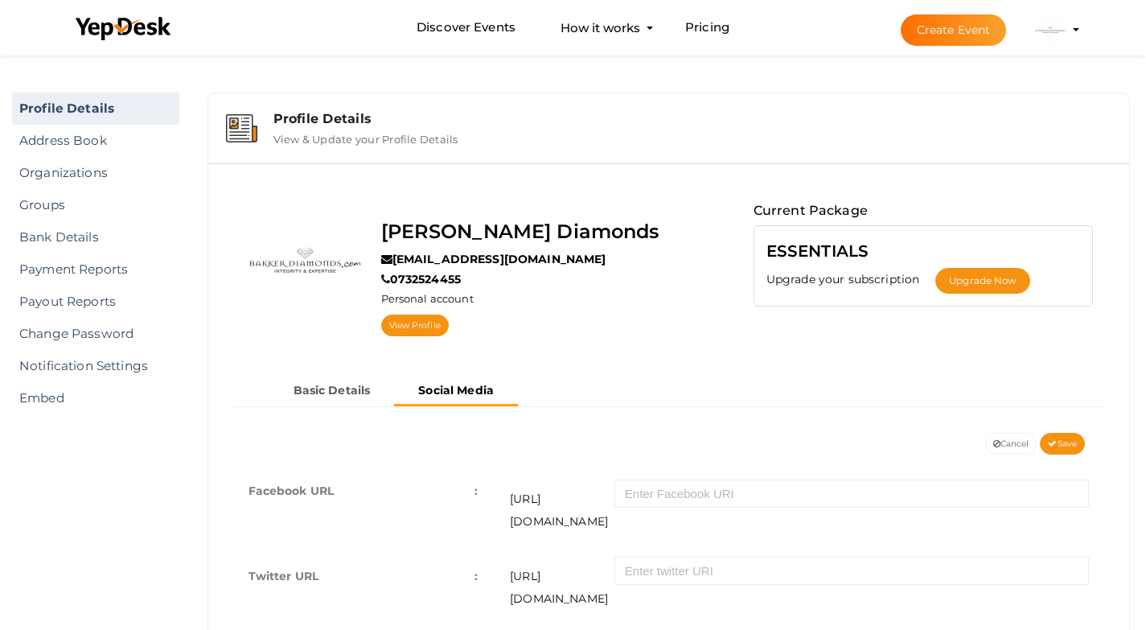
click at [1064, 36] on img at bounding box center [1050, 30] width 32 height 32
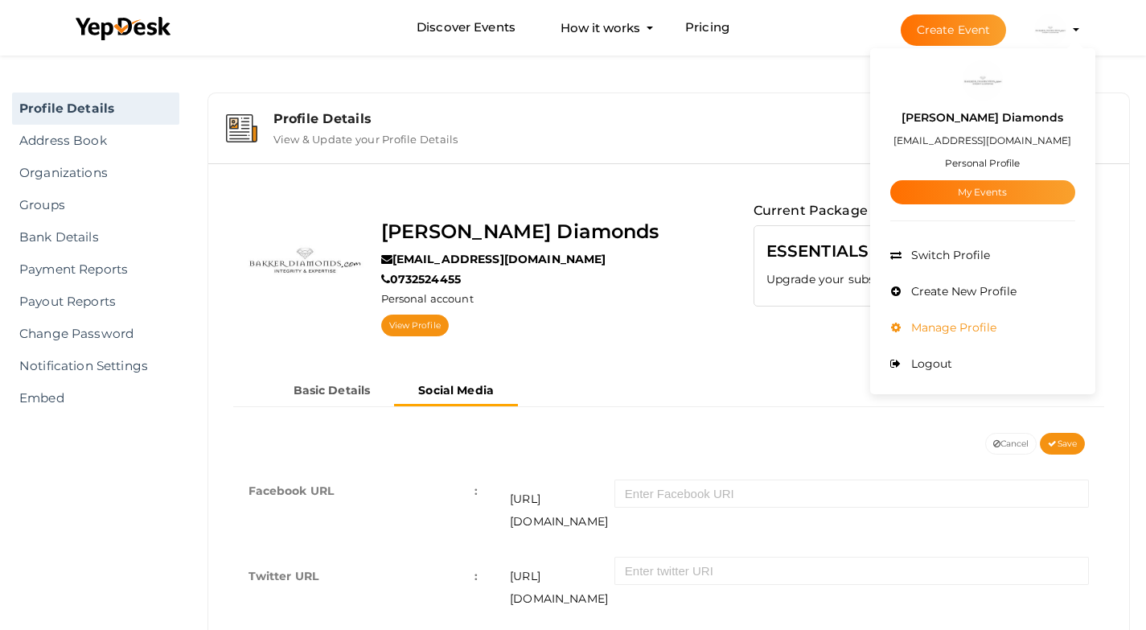
click at [976, 323] on span "Manage Profile" at bounding box center [951, 327] width 89 height 14
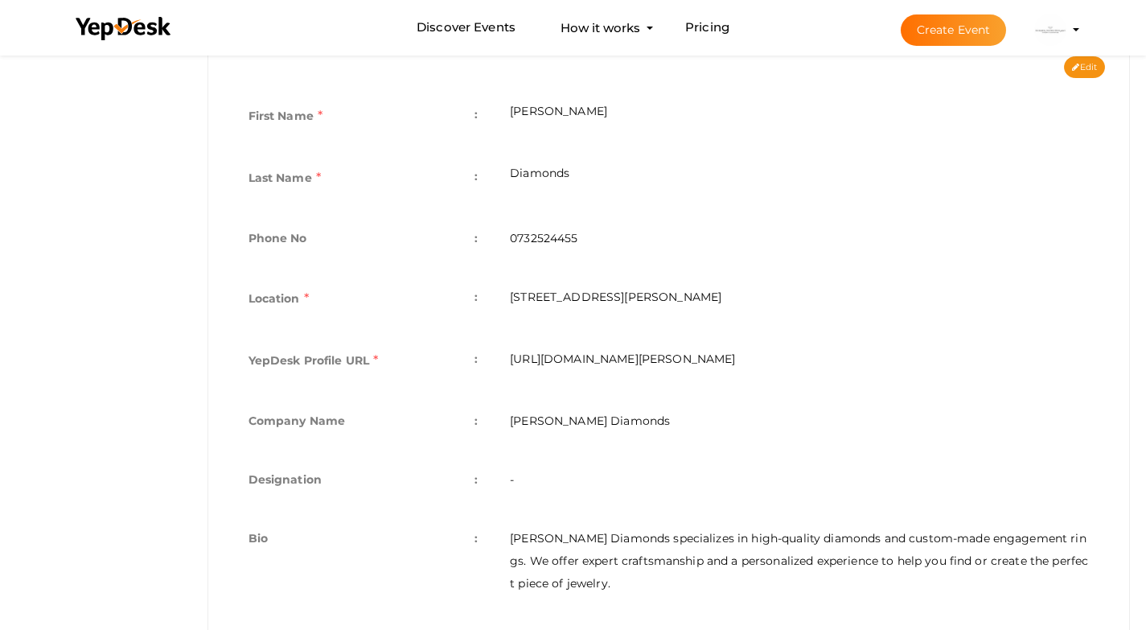
scroll to position [419, 0]
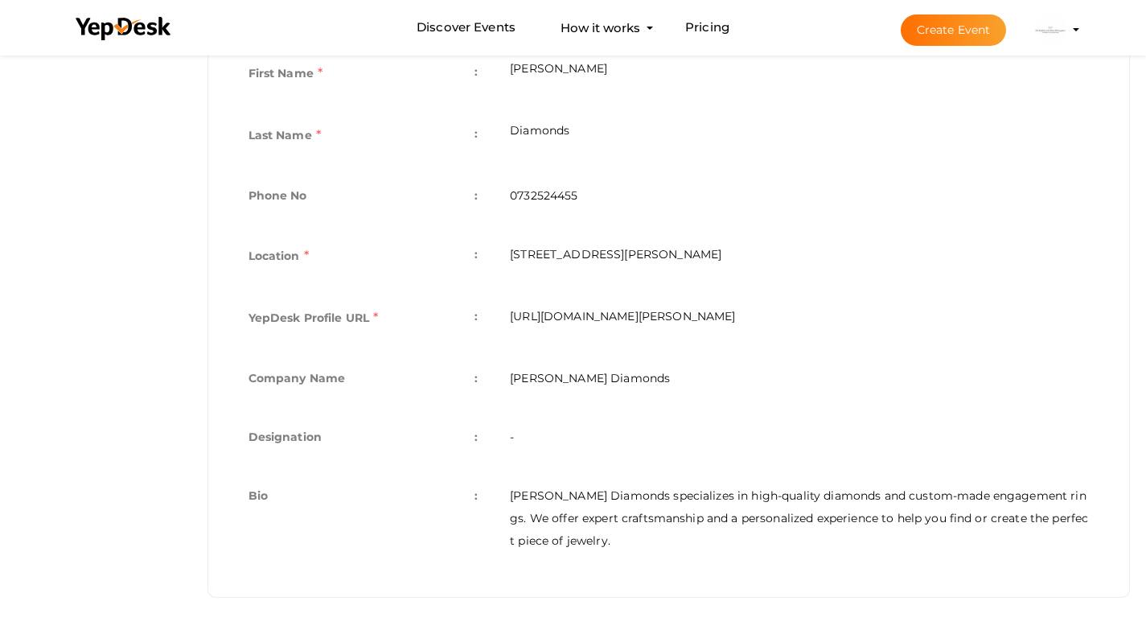
click at [777, 439] on td "-" at bounding box center [799, 438] width 611 height 59
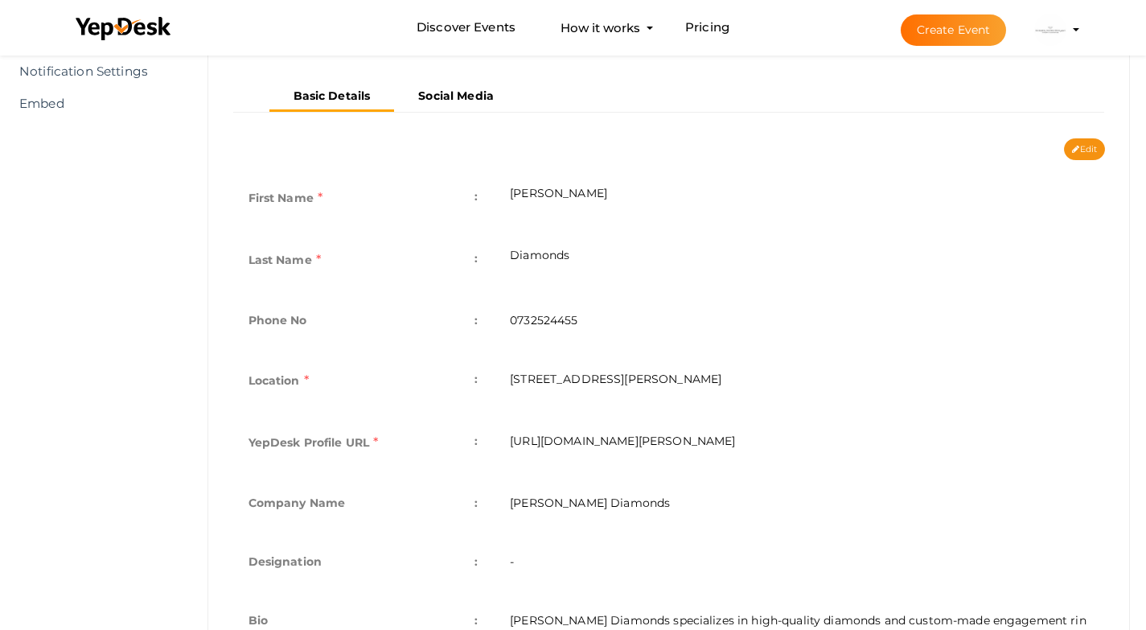
scroll to position [258, 0]
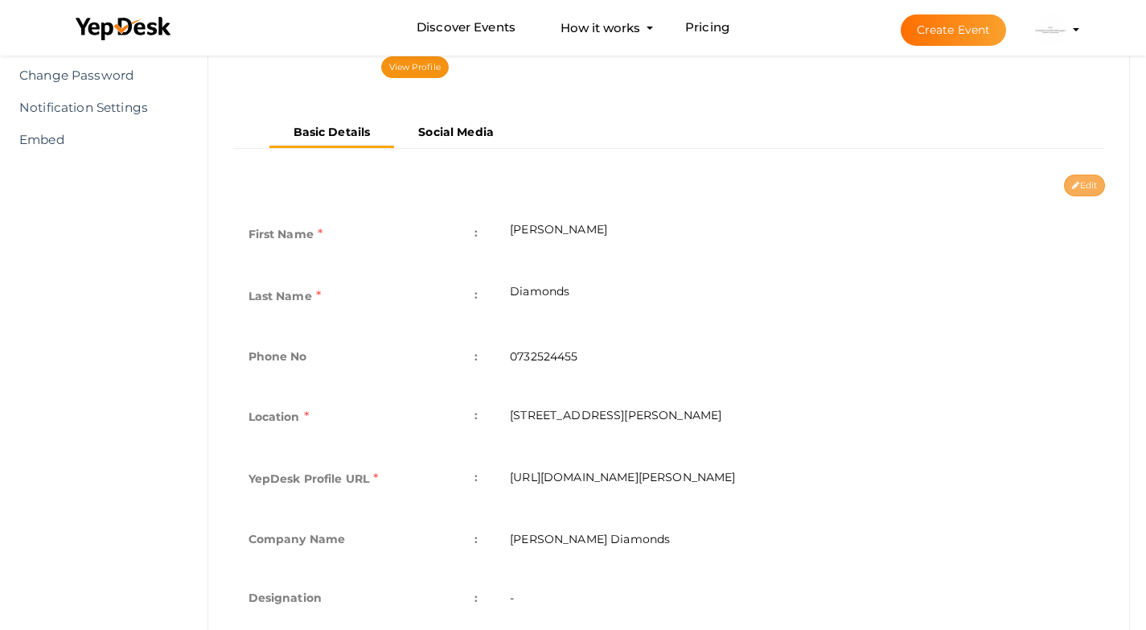
click at [1082, 190] on button "Edit" at bounding box center [1084, 185] width 41 height 22
type input "[PERSON_NAME]"
type input "Diamonds"
type input "0732524455"
type input "[STREET_ADDRESS][PERSON_NAME]"
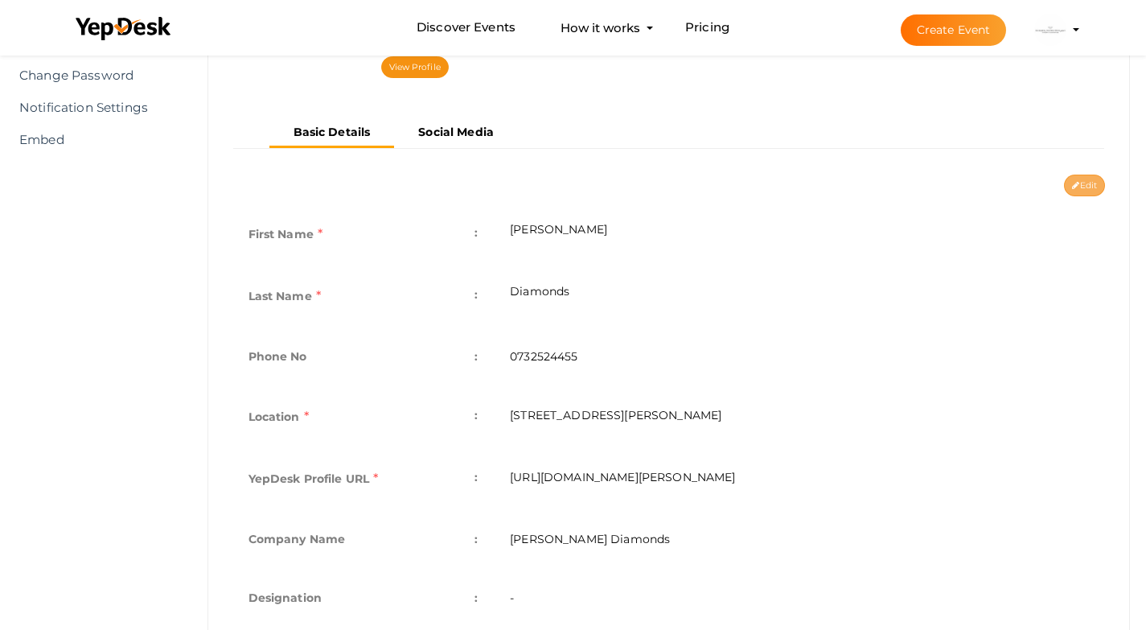
type input "bakker-diamonds"
type input "[PERSON_NAME] Diamonds"
type textarea "Bakker Diamonds specializes in high-quality diamonds and custom-made engagement…"
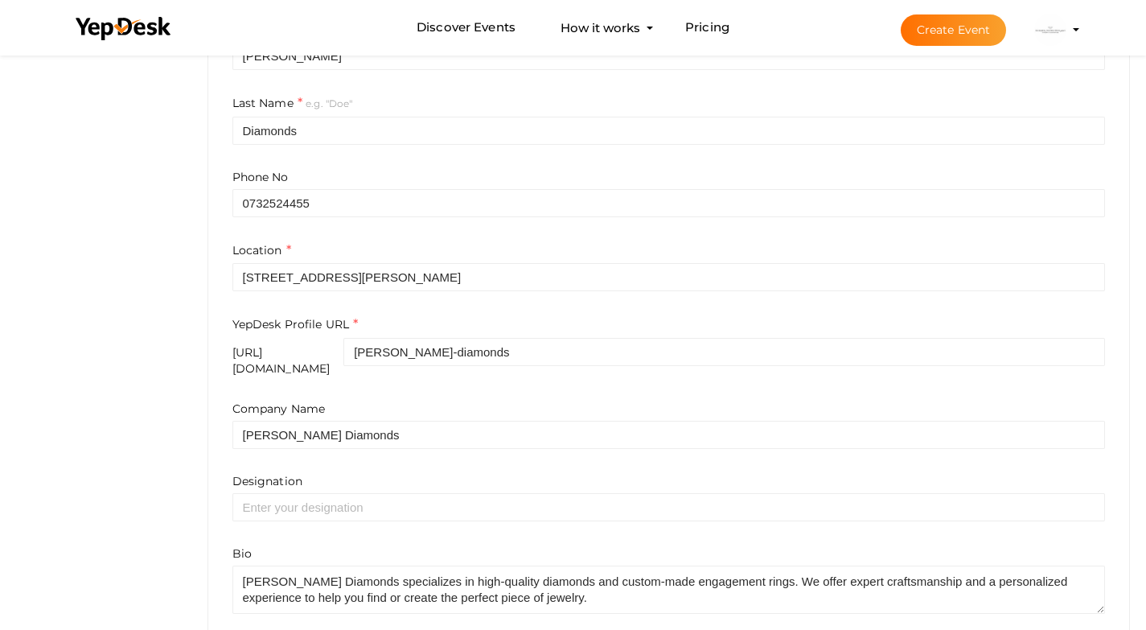
scroll to position [499, 0]
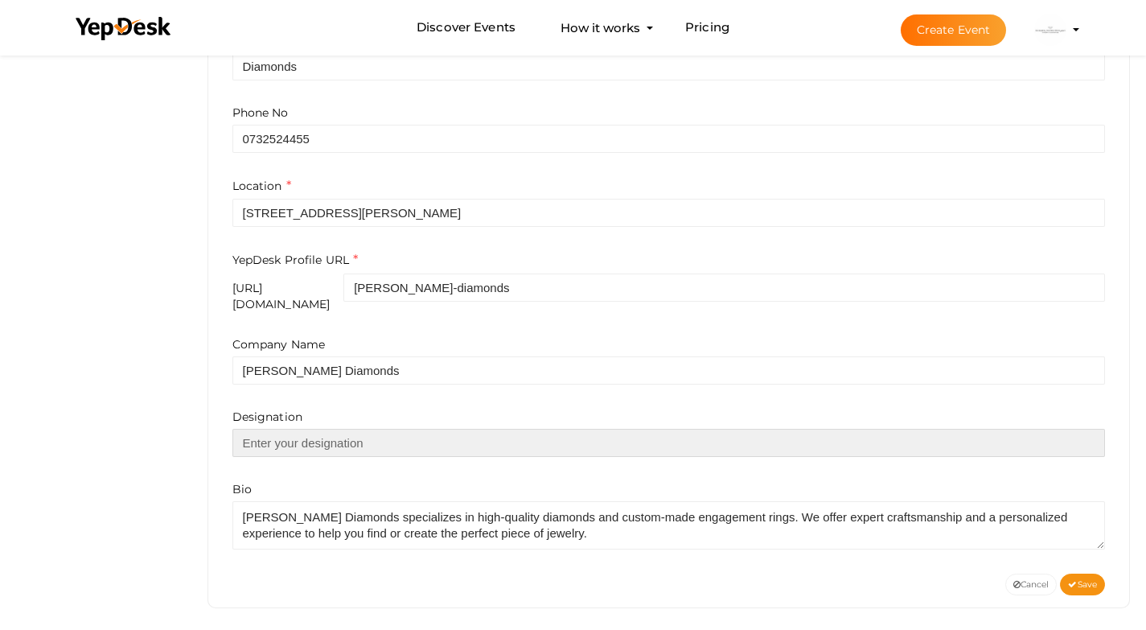
click at [329, 429] on input "text" at bounding box center [668, 443] width 873 height 28
paste input "https://www.bakkerdiamonds.com/"
type input "https://www.bakkerdiamonds.com/"
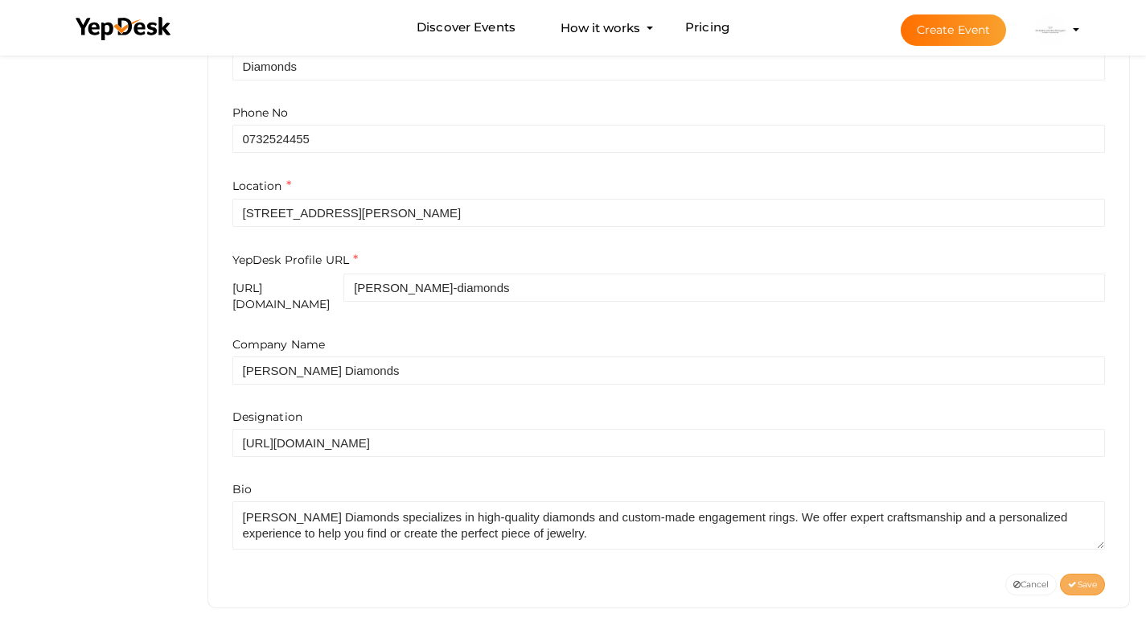
click at [1086, 579] on span "Save" at bounding box center [1082, 584] width 29 height 10
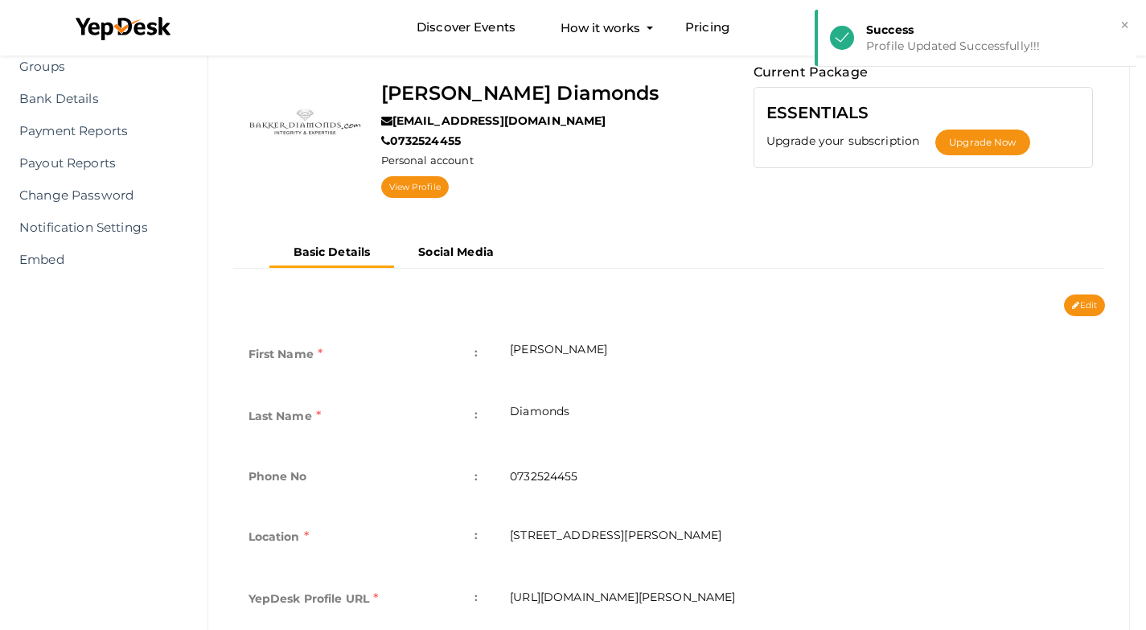
scroll to position [0, 0]
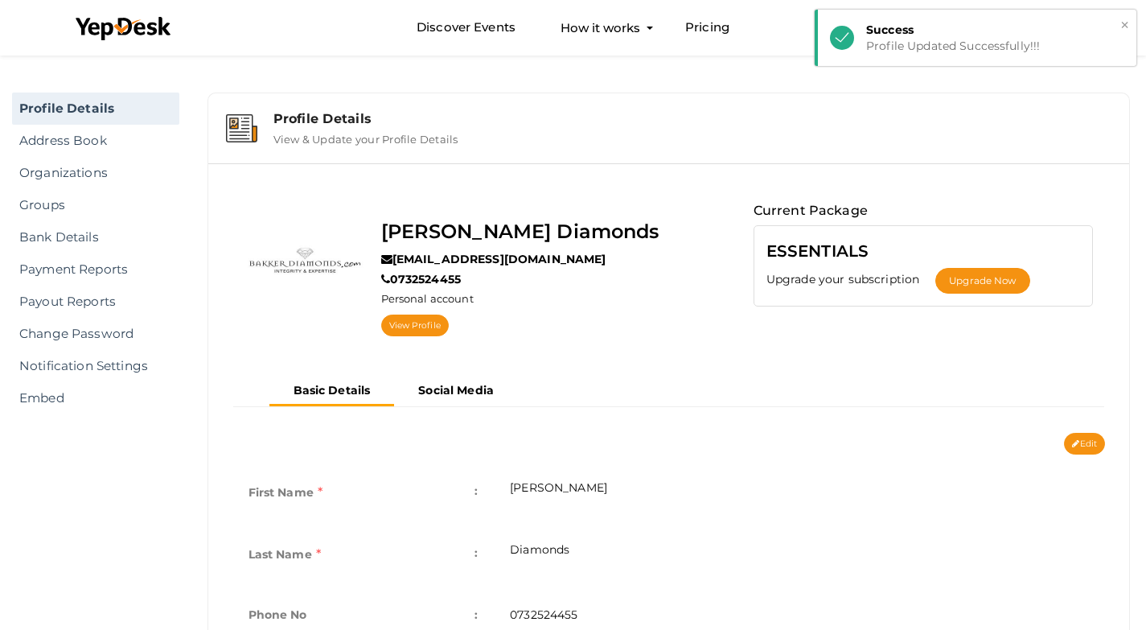
click at [1122, 20] on button "×" at bounding box center [1124, 25] width 10 height 18
click at [1043, 29] on img at bounding box center [1050, 30] width 32 height 32
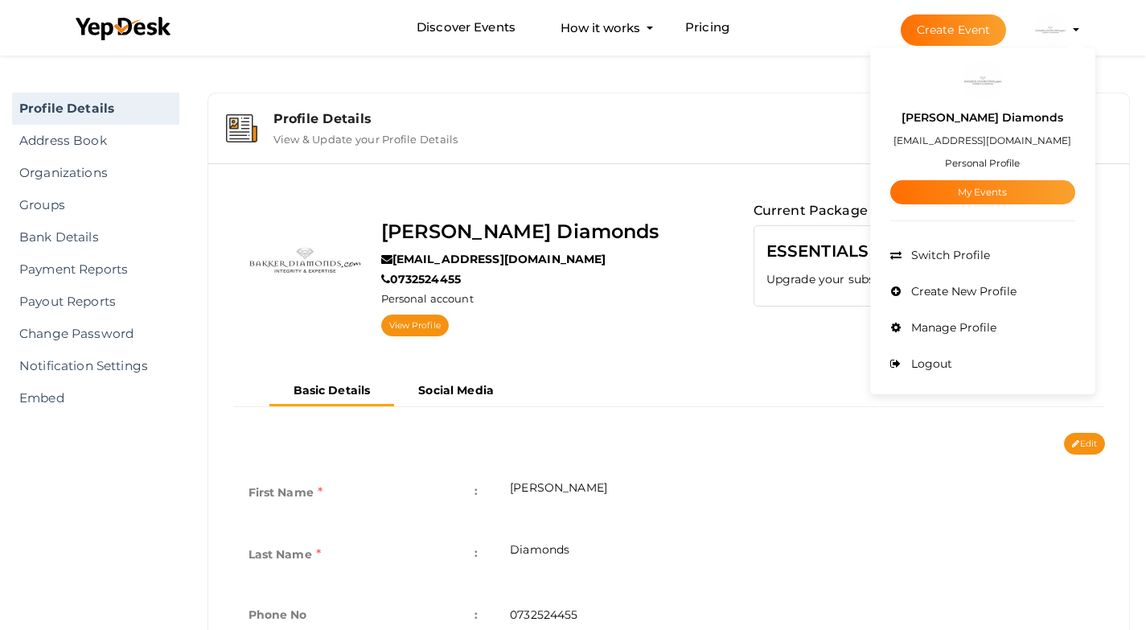
click at [742, 173] on div "Bakker Diamonds oliverjohn2212@gmail.com 0732524455 Personal account View Profi…" at bounding box center [668, 589] width 921 height 852
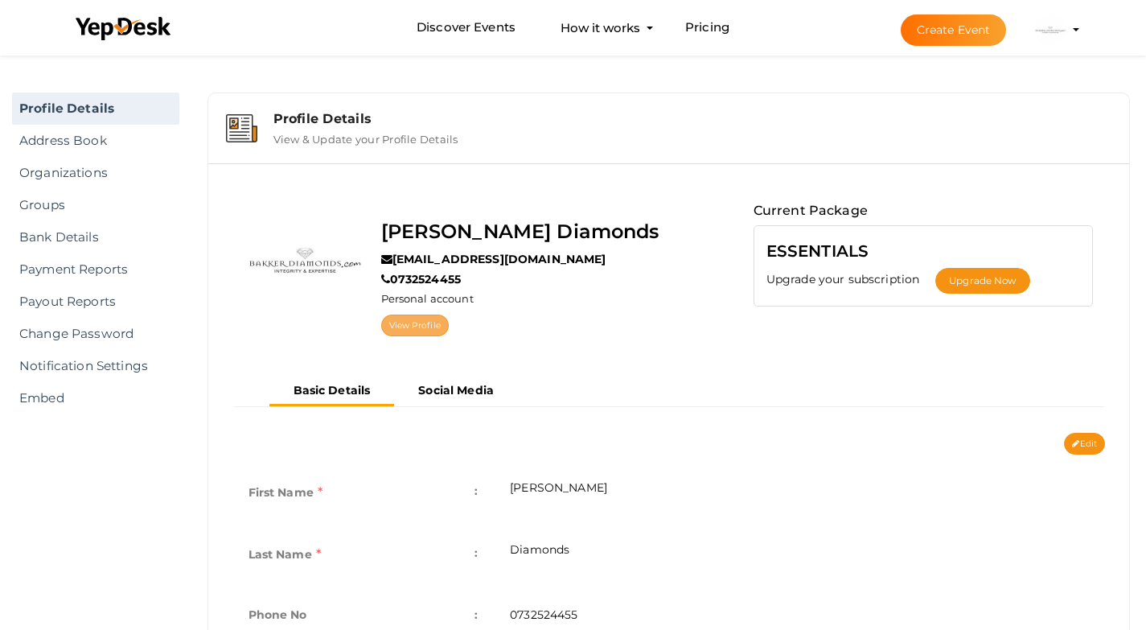
click at [408, 325] on link "View Profile" at bounding box center [415, 325] width 68 height 22
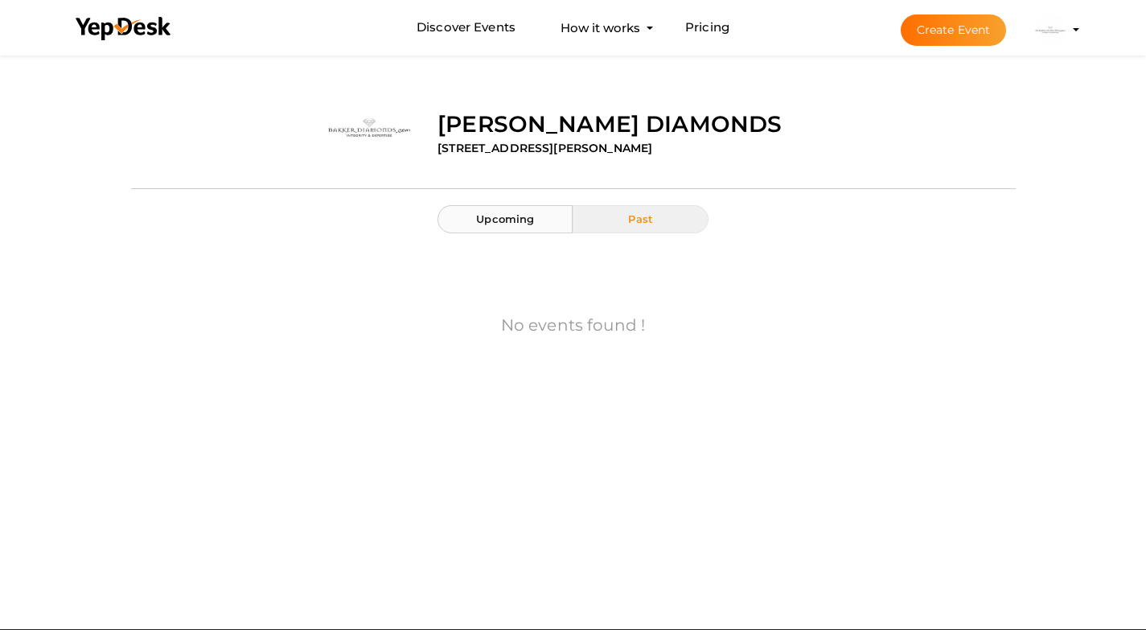
click at [524, 207] on button "Upcoming" at bounding box center [504, 219] width 135 height 28
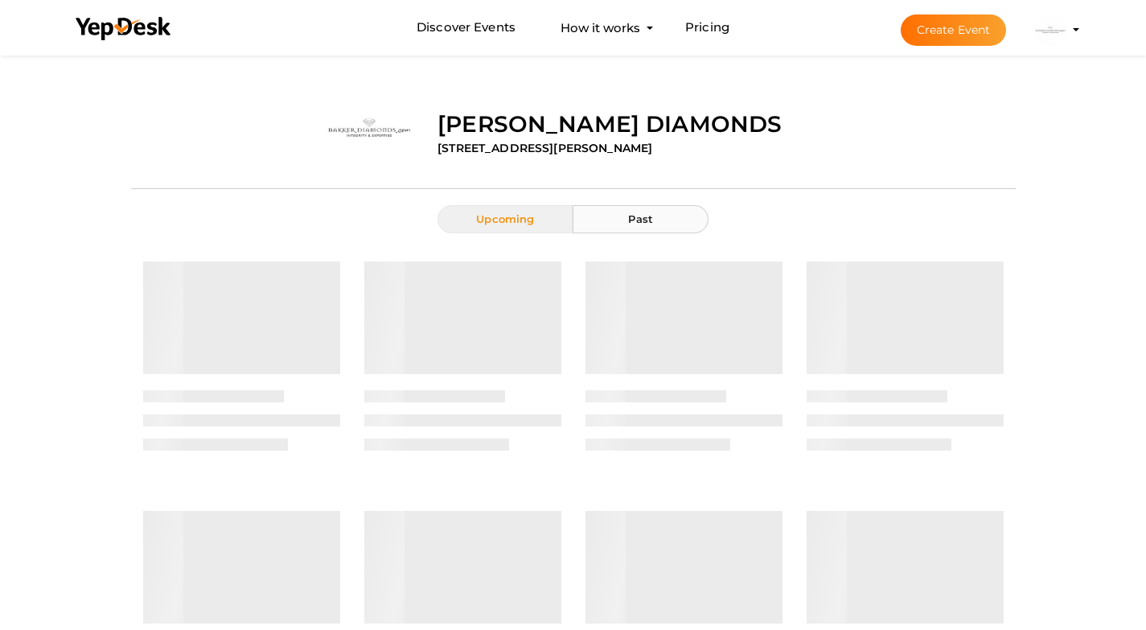
click at [650, 213] on span "Past" at bounding box center [640, 218] width 25 height 13
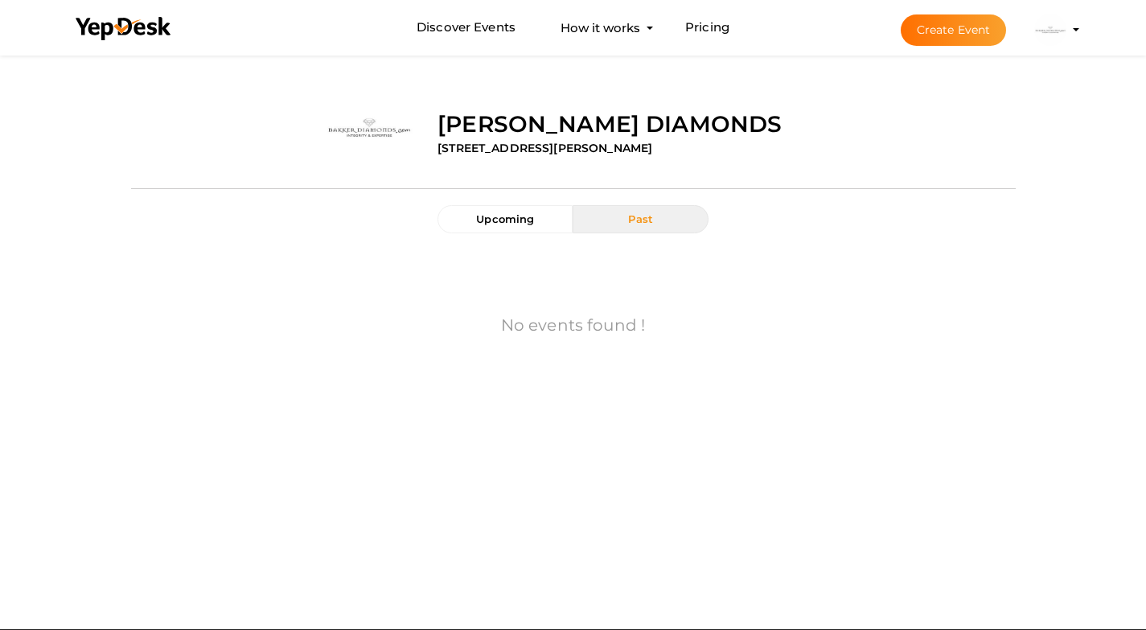
click at [1050, 38] on img at bounding box center [1050, 30] width 32 height 32
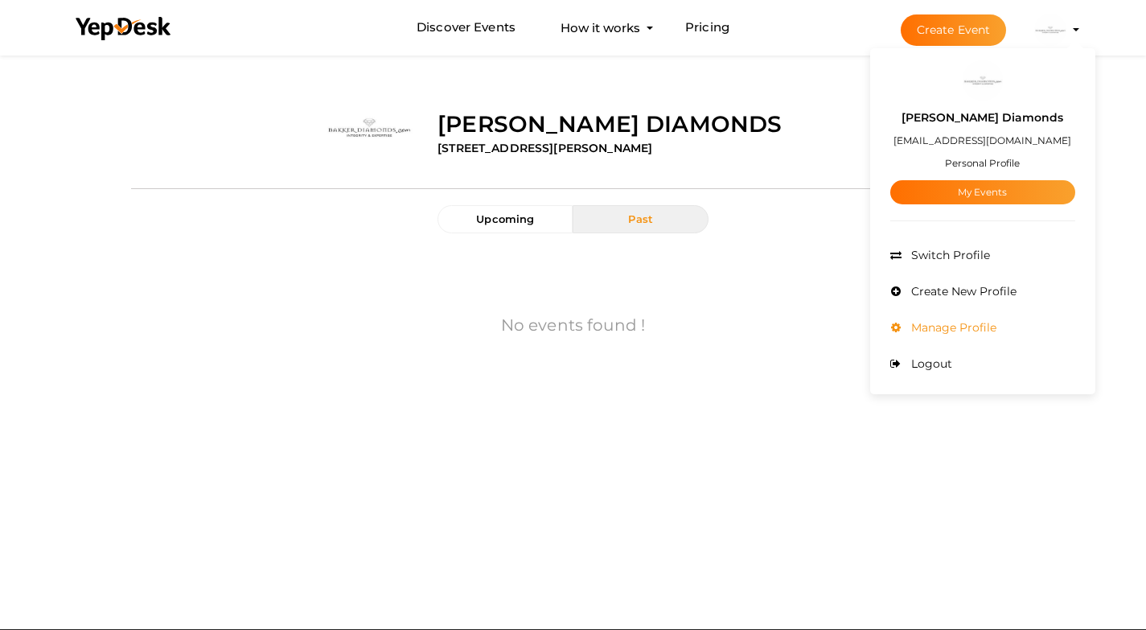
click at [948, 324] on span "Manage Profile" at bounding box center [951, 327] width 89 height 14
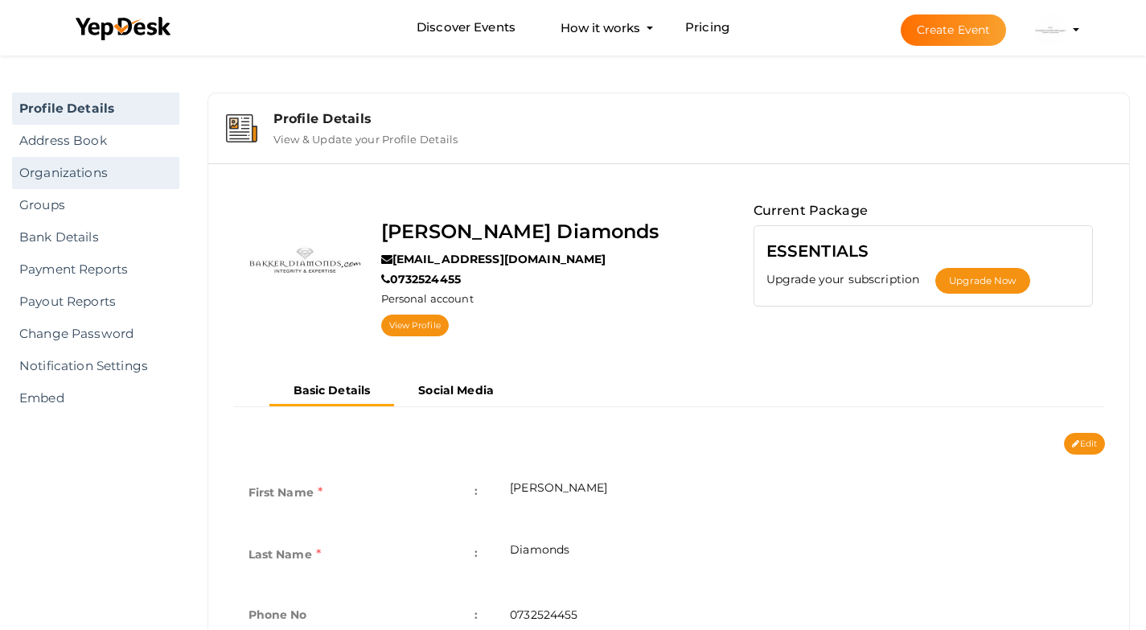
click at [84, 183] on link "Organizations" at bounding box center [95, 173] width 167 height 32
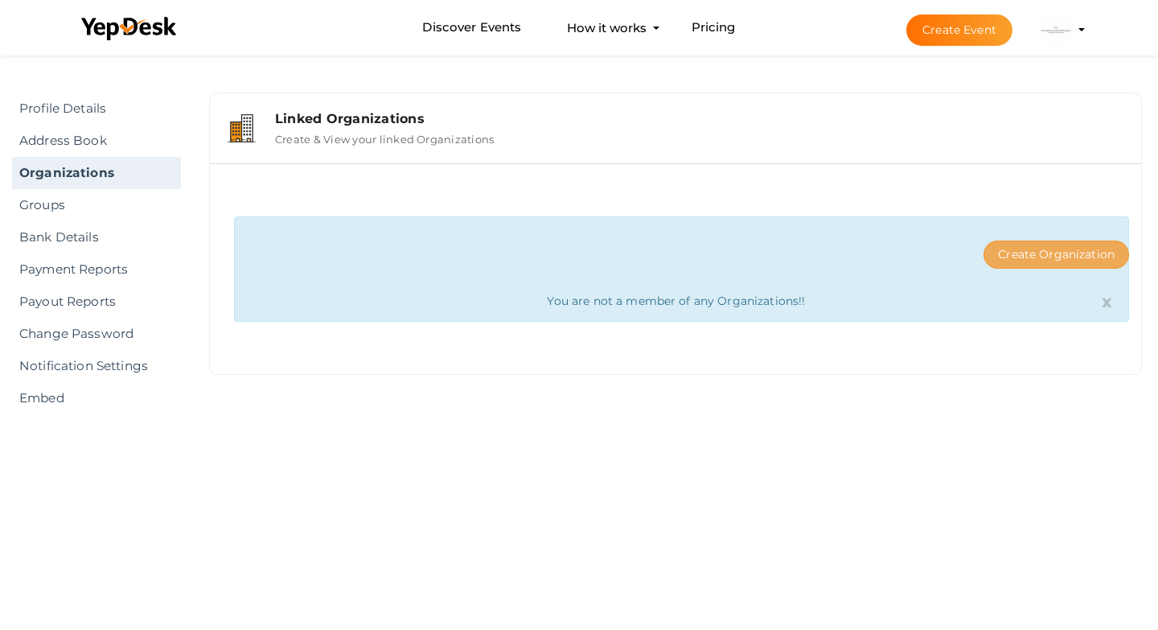
click at [1049, 253] on button "Create Organization" at bounding box center [1056, 254] width 146 height 28
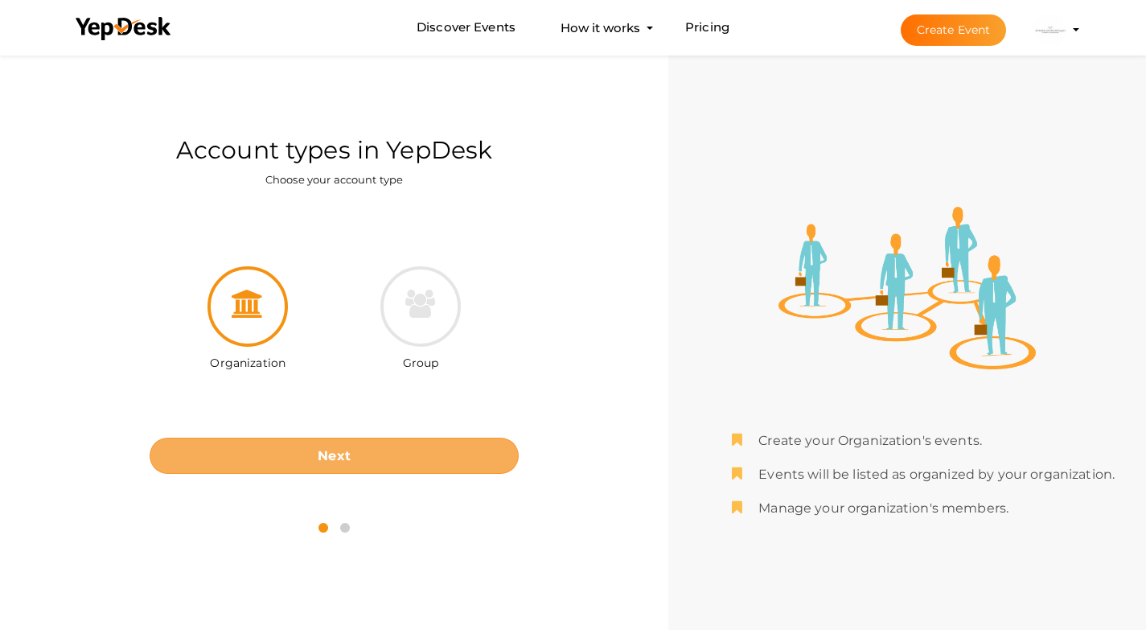
click at [345, 451] on b "Next" at bounding box center [334, 455] width 33 height 15
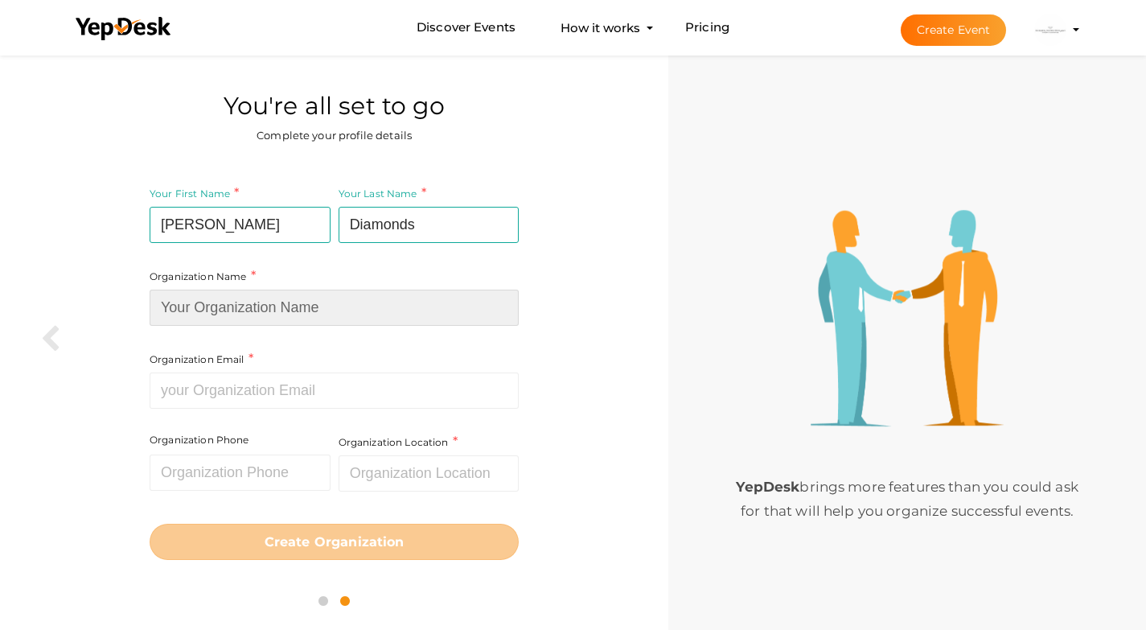
click at [315, 314] on input at bounding box center [334, 307] width 369 height 36
type input "[PERSON_NAME] Diamonds"
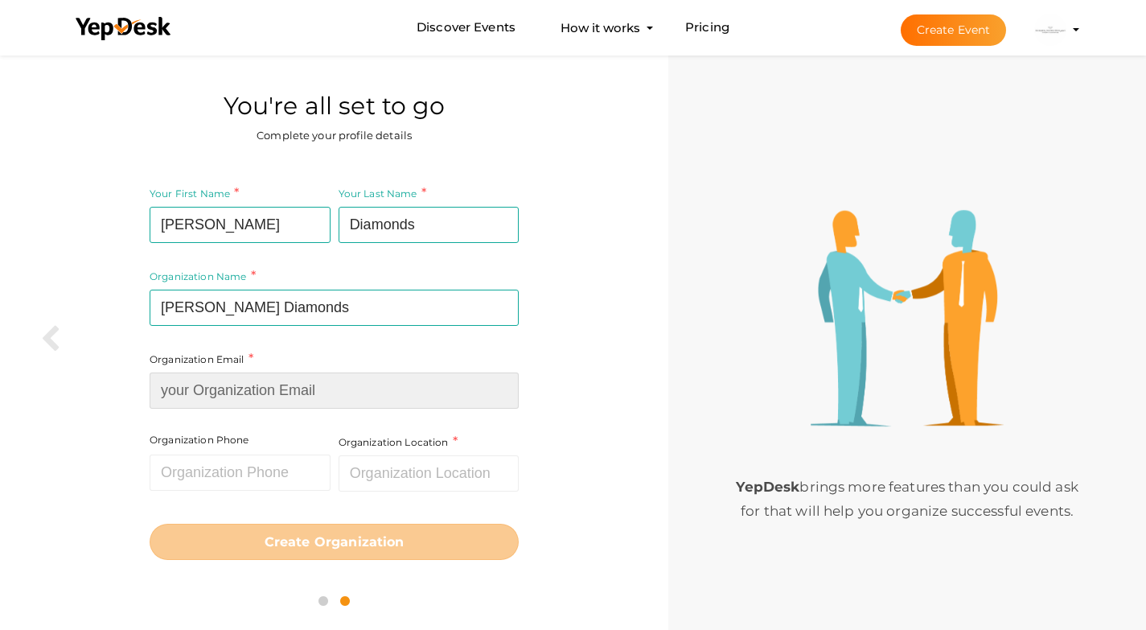
click at [273, 389] on input at bounding box center [334, 390] width 369 height 36
paste input "Peter@bakkerdiamonds.com"
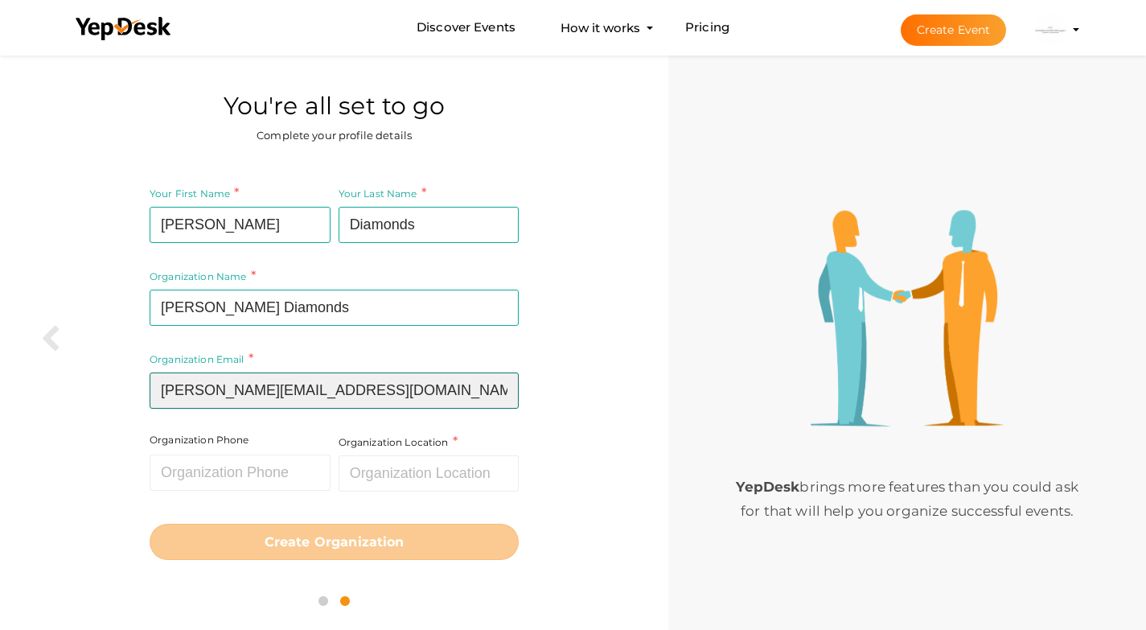
type input "Peter@bakkerdiamonds.com"
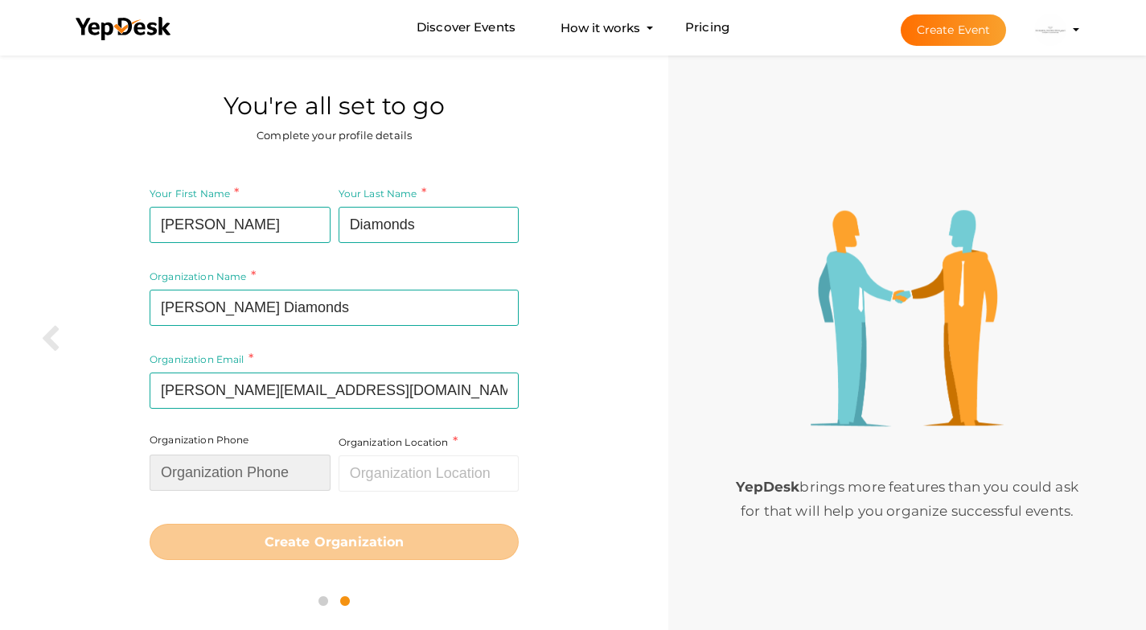
click at [233, 474] on input "text" at bounding box center [240, 472] width 181 height 36
paste input "07 3252 4455"
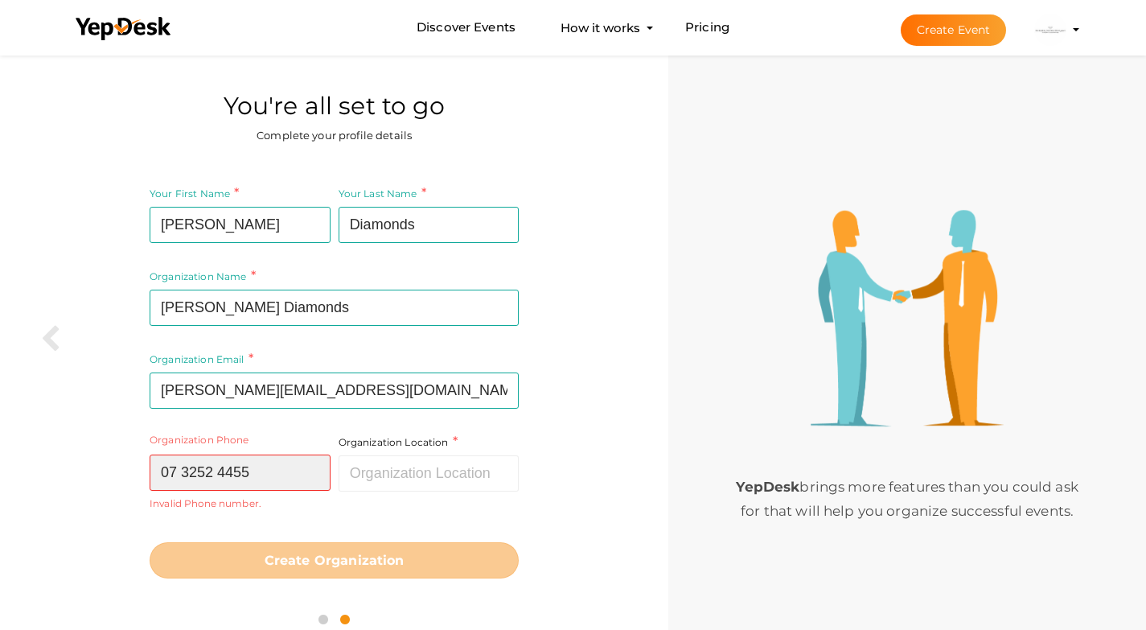
click at [218, 473] on input "07 3252 4455" at bounding box center [240, 472] width 181 height 36
click at [181, 471] on input "07 32524455" at bounding box center [240, 472] width 181 height 36
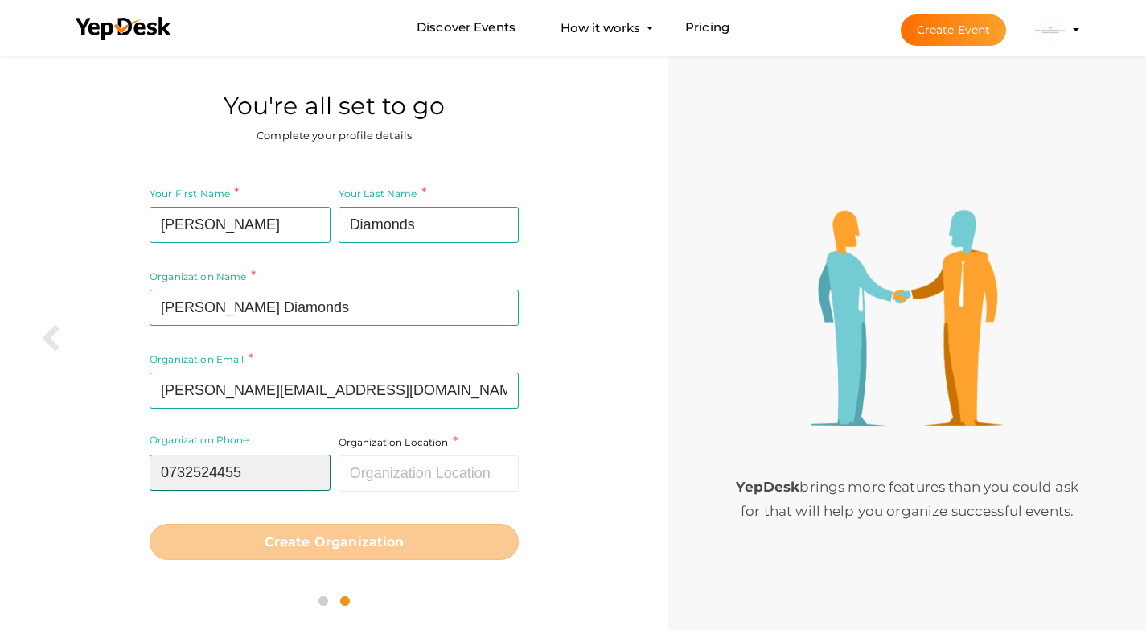
type input "0732524455"
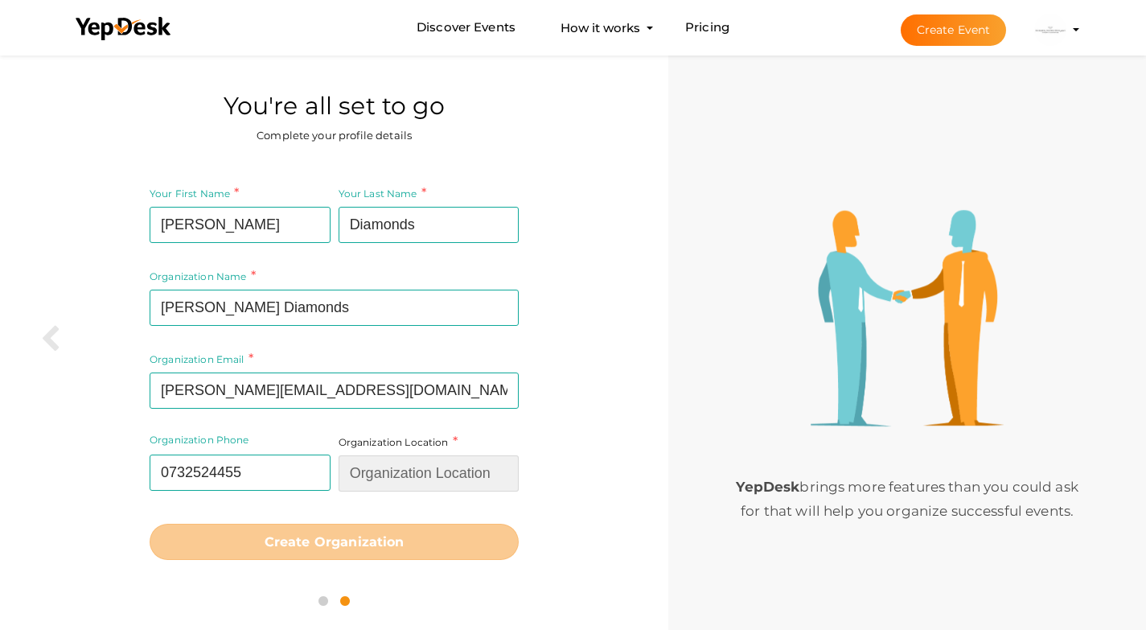
click at [360, 471] on input "text" at bounding box center [428, 473] width 181 height 36
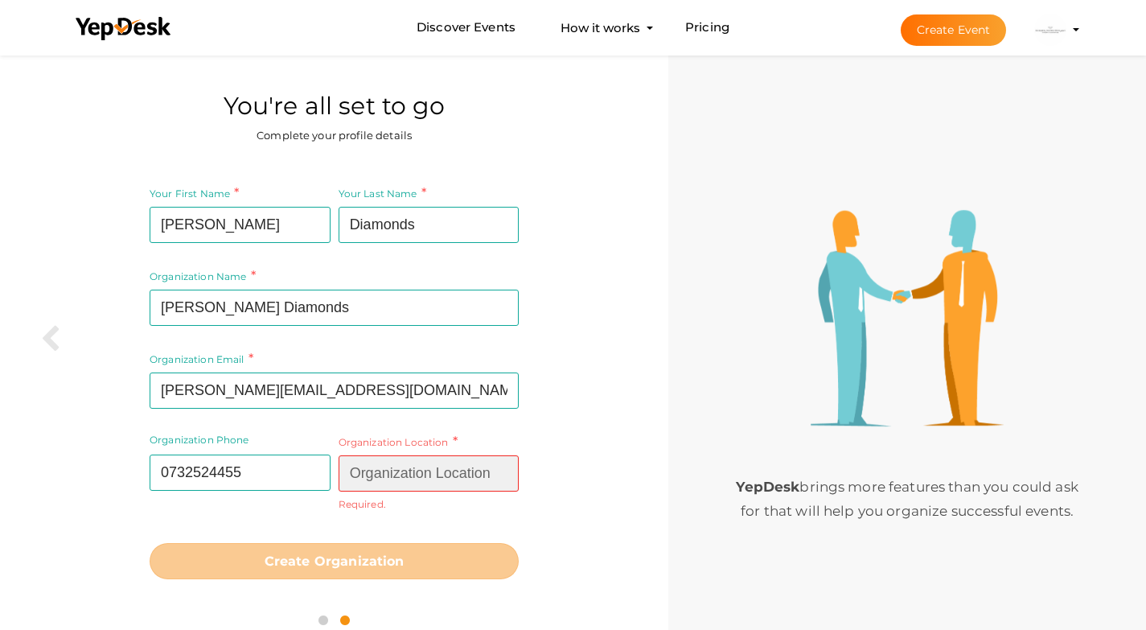
paste input "Unit 8, 915 Ann Street, Fortitude Valley"
type input "Unit 8, 915 Ann Street, Fortitude Valley"
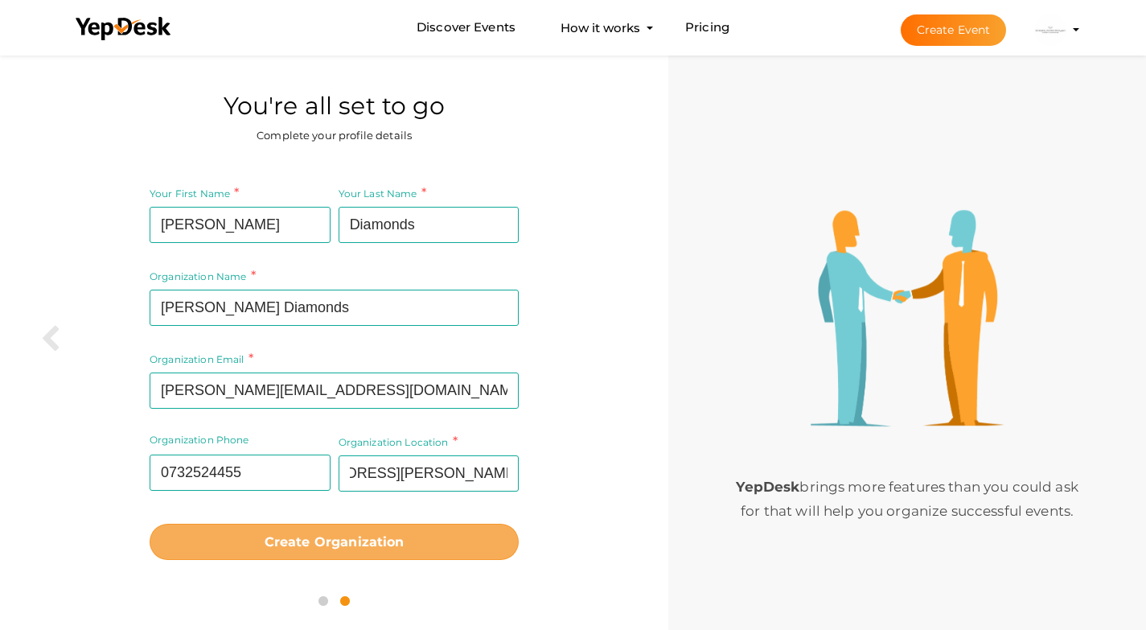
scroll to position [0, 0]
click at [373, 552] on button "Create Organization" at bounding box center [334, 541] width 369 height 36
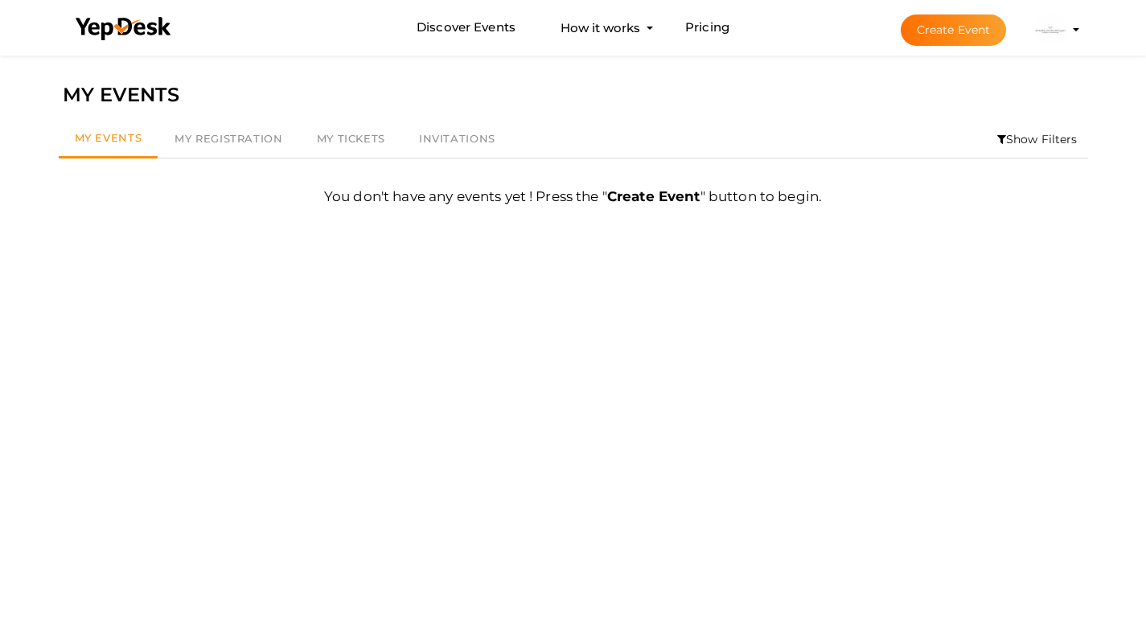
click at [1053, 32] on img at bounding box center [1050, 30] width 32 height 32
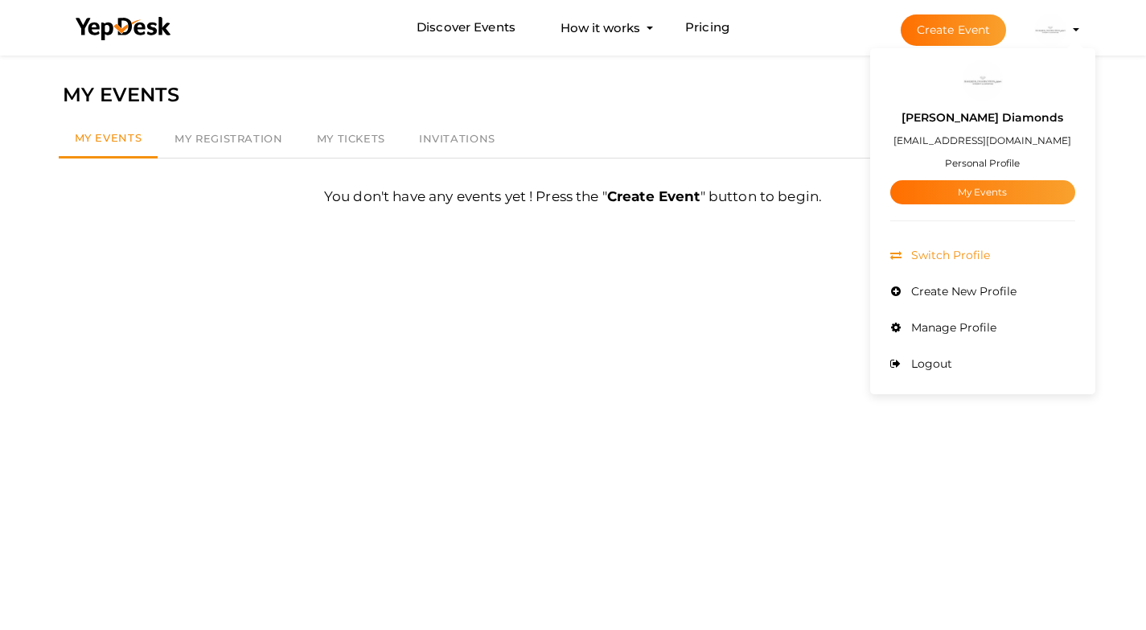
click at [947, 255] on span "Switch Profile" at bounding box center [948, 255] width 83 height 14
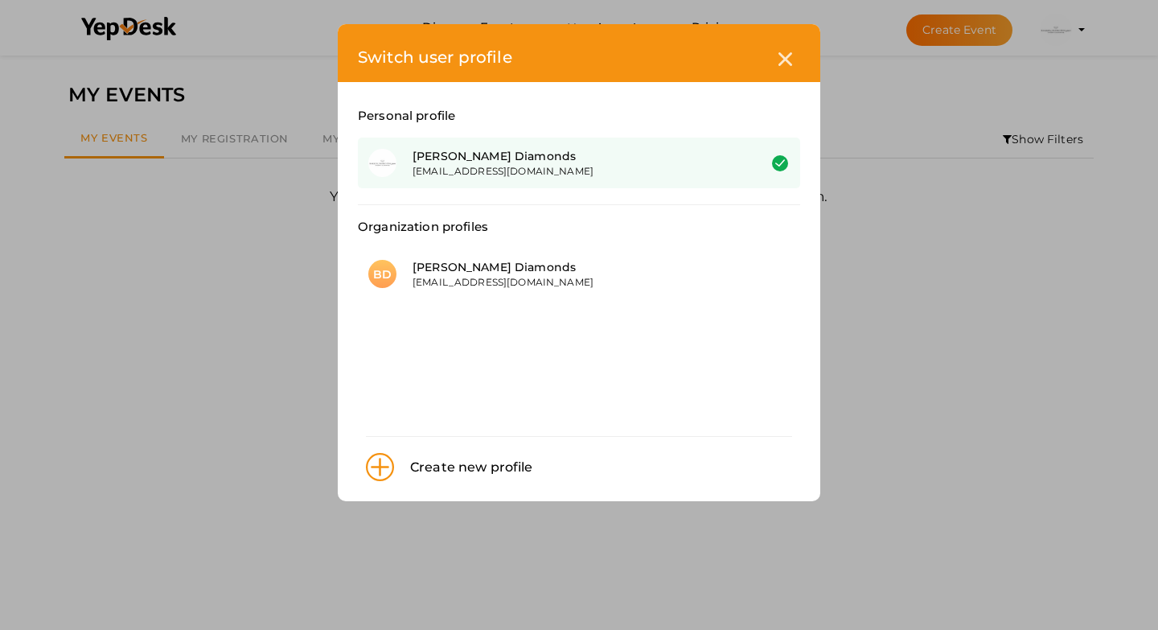
click at [621, 158] on div "[PERSON_NAME] Diamonds" at bounding box center [572, 156] width 321 height 16
click at [608, 168] on div "[EMAIL_ADDRESS][DOMAIN_NAME]" at bounding box center [572, 171] width 321 height 14
click at [773, 47] on div "Switch user profile" at bounding box center [579, 53] width 482 height 58
click at [782, 69] on div at bounding box center [785, 59] width 30 height 30
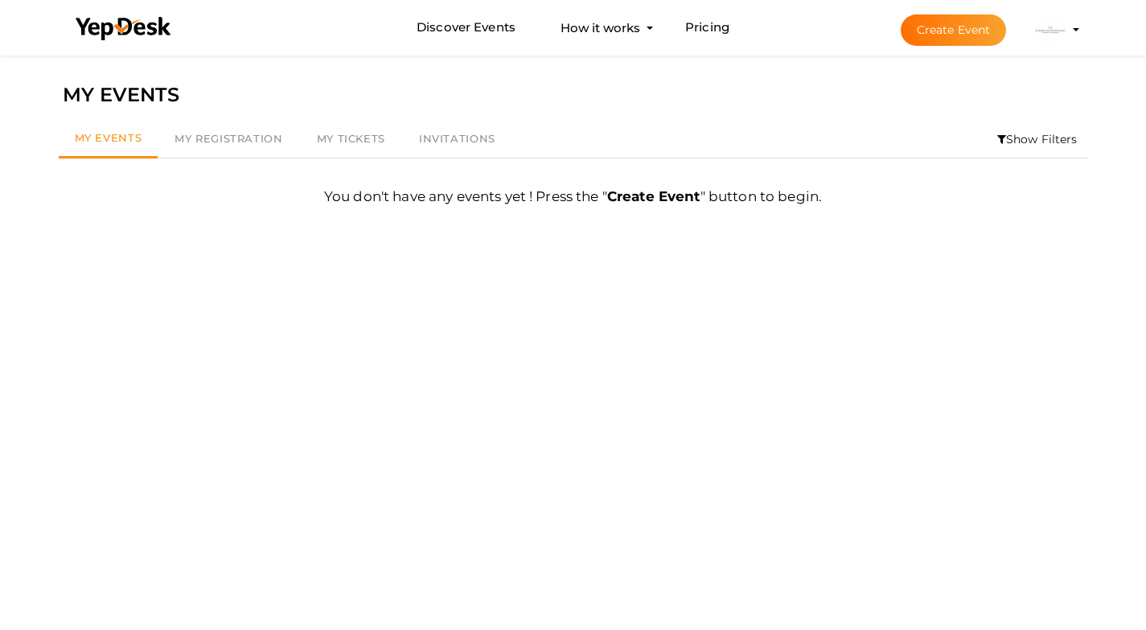
click at [1085, 29] on div "Discover Events How it works Powerful Registration / Ticketing Start selling yo…" at bounding box center [573, 27] width 1045 height 55
click at [1060, 29] on img at bounding box center [1050, 30] width 32 height 32
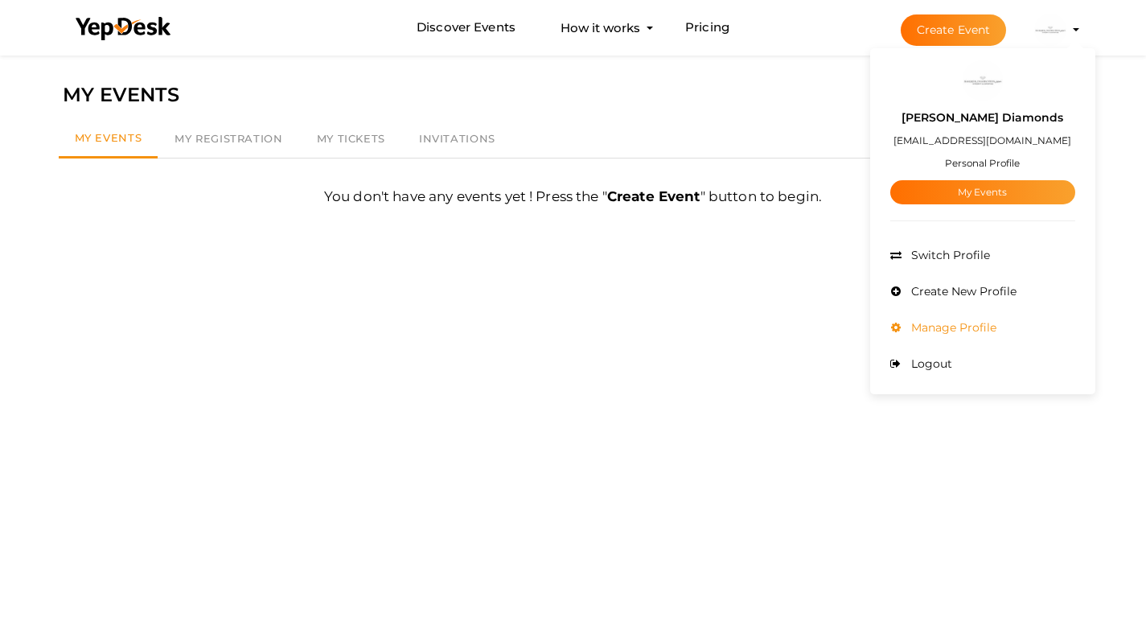
click at [962, 321] on span "Manage Profile" at bounding box center [951, 327] width 89 height 14
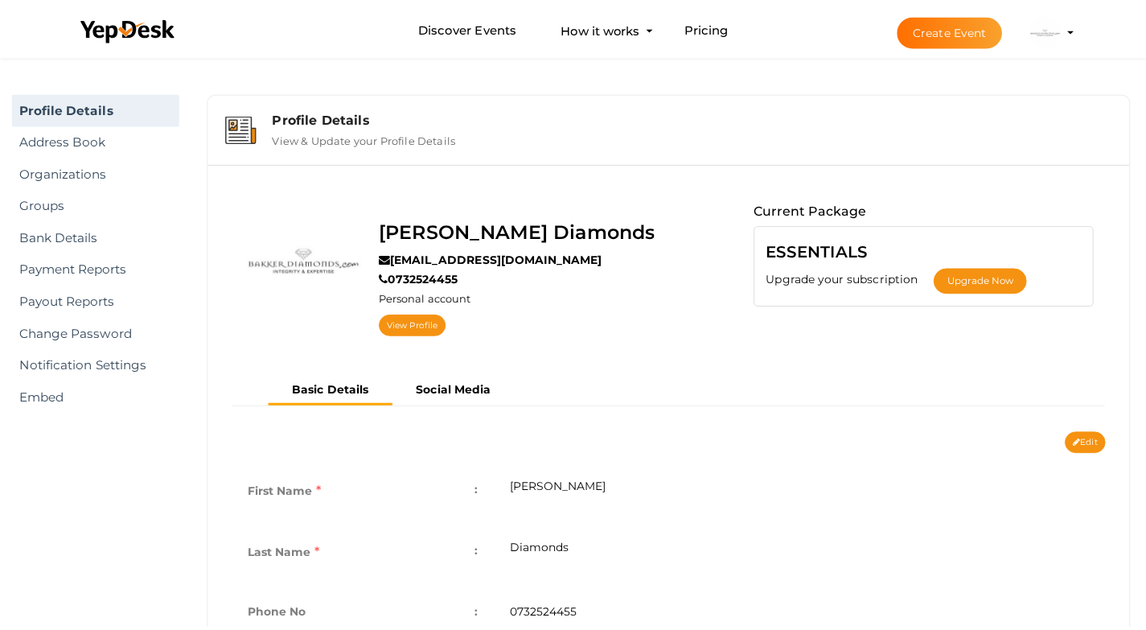
scroll to position [51, 0]
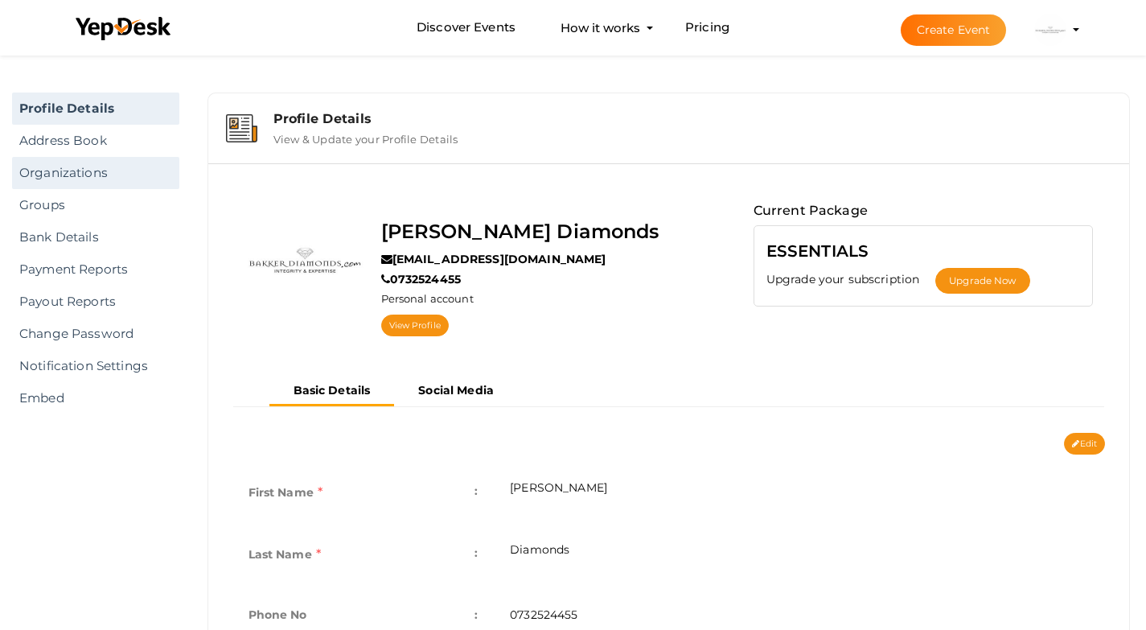
click at [74, 183] on link "Organizations" at bounding box center [95, 173] width 167 height 32
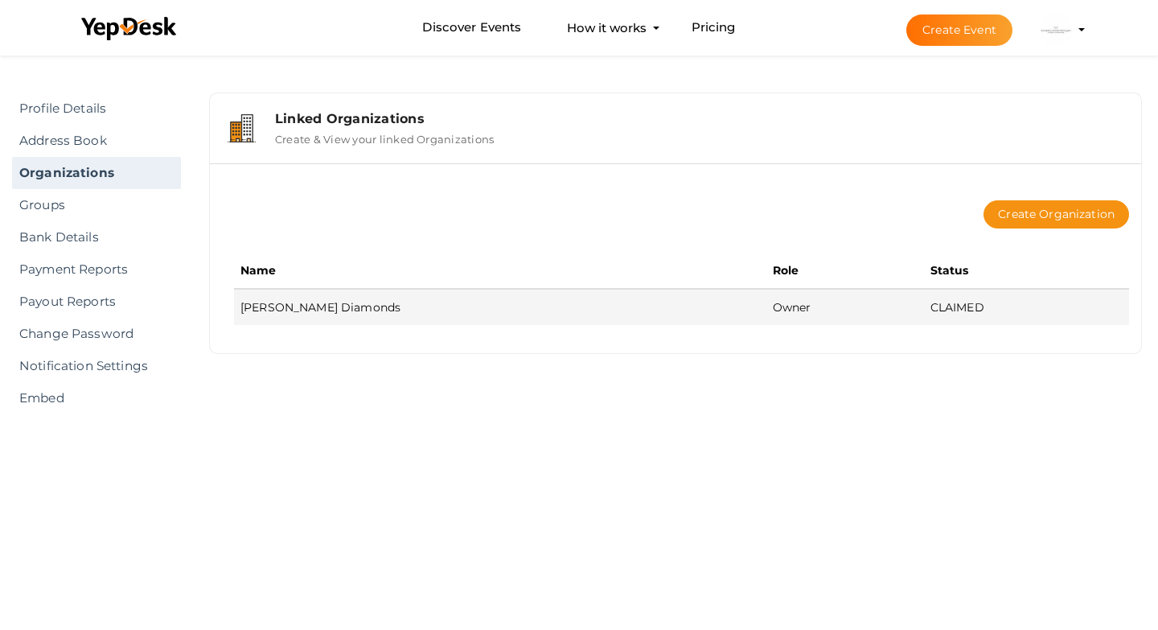
click at [308, 301] on td "[PERSON_NAME] Diamonds" at bounding box center [500, 307] width 532 height 36
click at [575, 305] on td "[PERSON_NAME] Diamonds" at bounding box center [500, 307] width 532 height 36
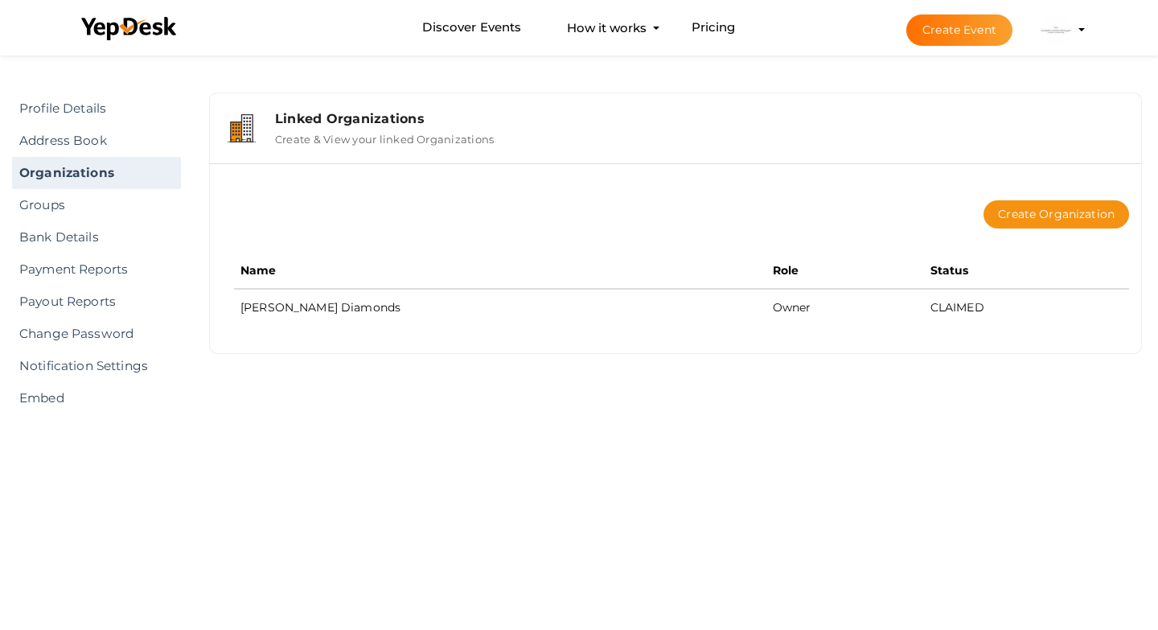
click at [355, 105] on div "Linked Organizations Create & View your linked Organizations" at bounding box center [675, 128] width 915 height 54
click at [1051, 30] on img at bounding box center [1056, 30] width 32 height 32
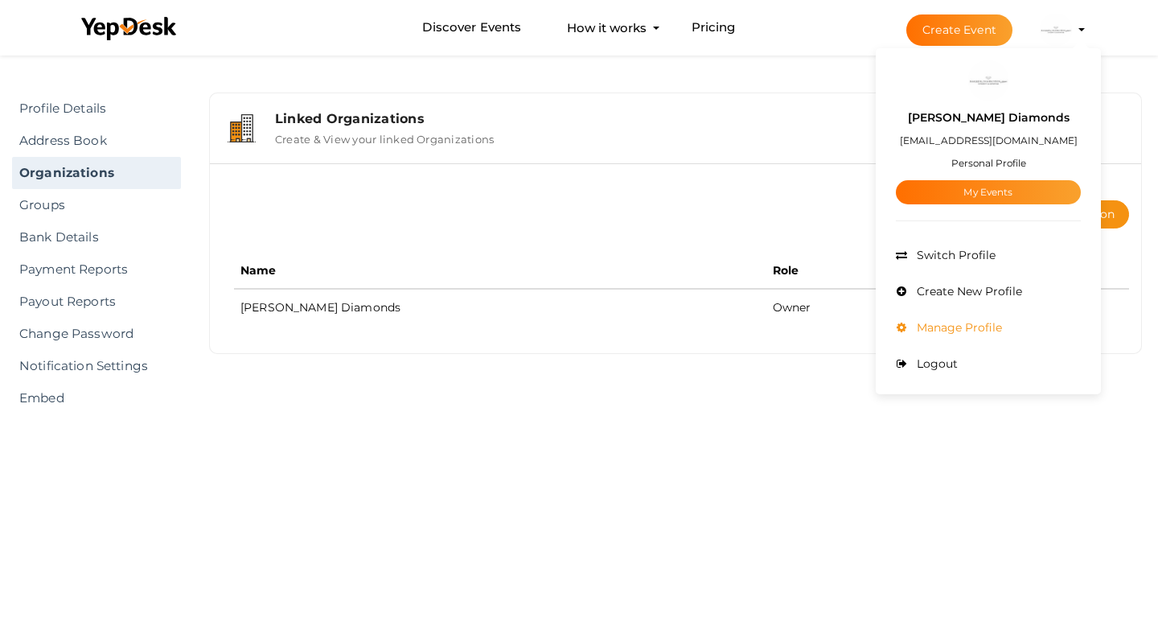
click at [979, 318] on li "Manage Profile" at bounding box center [988, 328] width 185 height 36
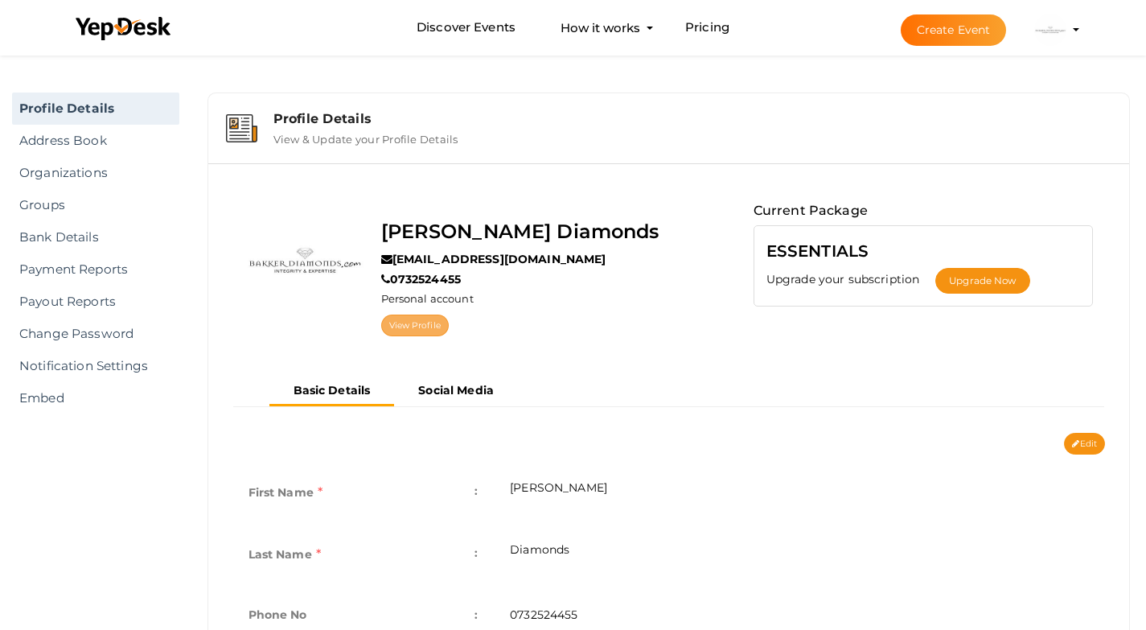
click at [422, 330] on link "View Profile" at bounding box center [415, 325] width 68 height 22
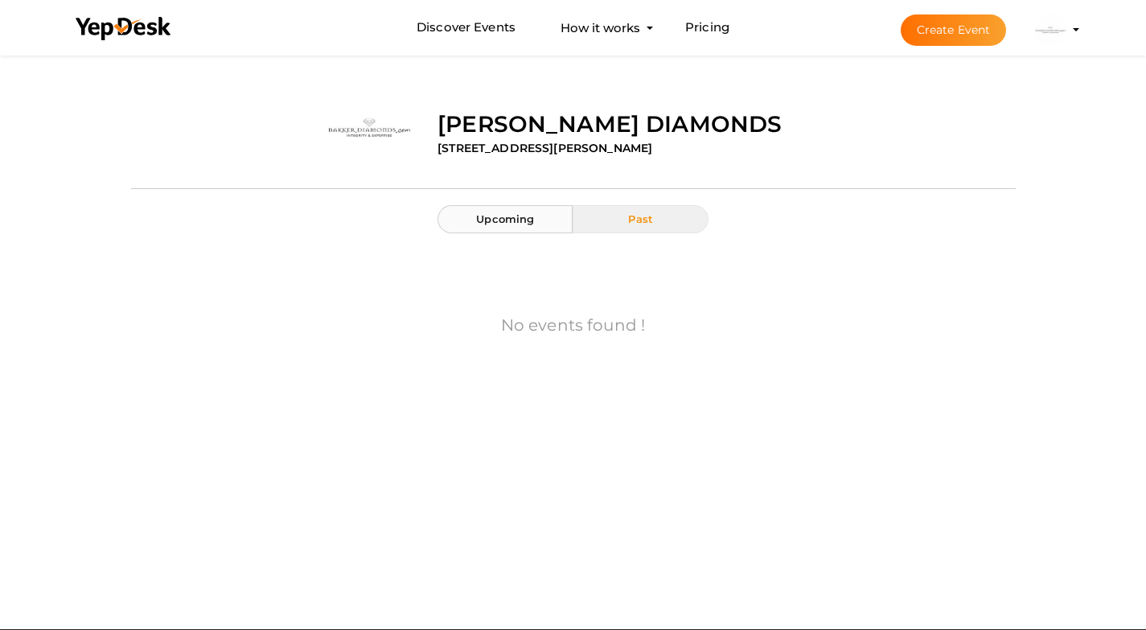
click at [493, 222] on span "Upcoming" at bounding box center [505, 218] width 58 height 13
click at [1057, 26] on img at bounding box center [1050, 30] width 32 height 32
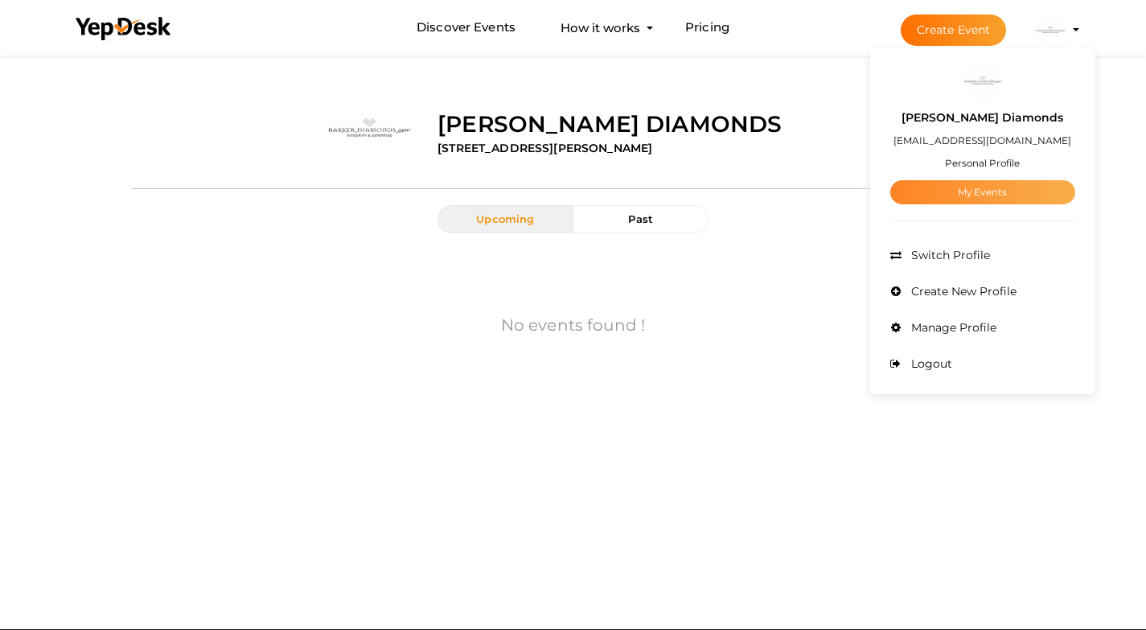
click at [979, 190] on link "My Events" at bounding box center [982, 192] width 185 height 24
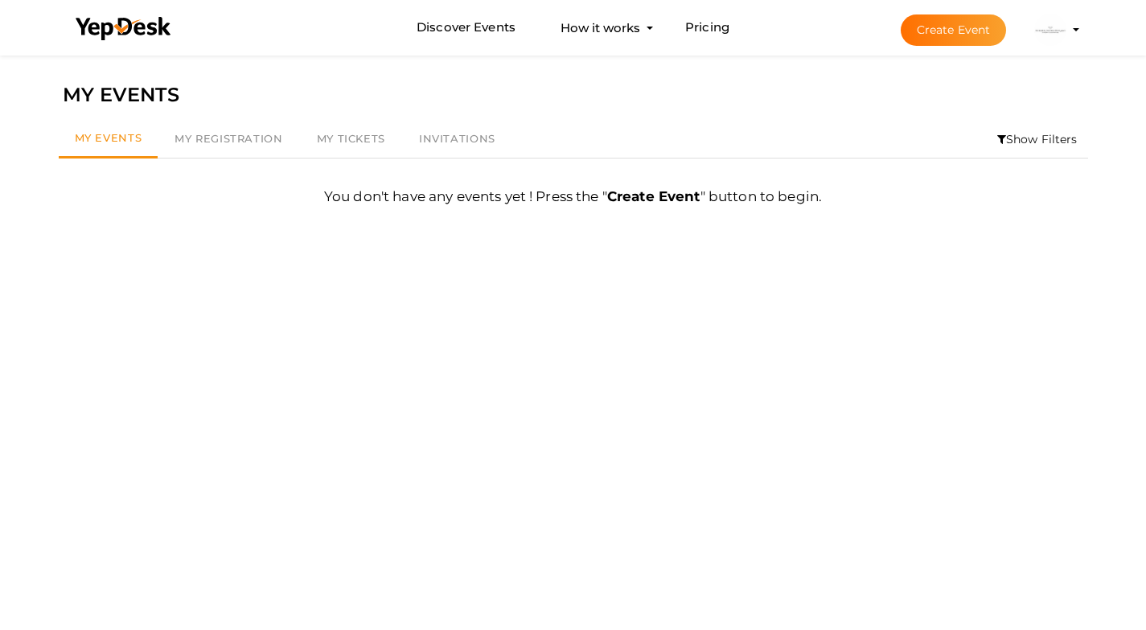
click at [660, 201] on b "Create Event" at bounding box center [653, 196] width 93 height 16
click at [666, 187] on label "You don't have any events yet ! Press the " Create Event " button to begin." at bounding box center [573, 202] width 498 height 31
